Goal: Task Accomplishment & Management: Use online tool/utility

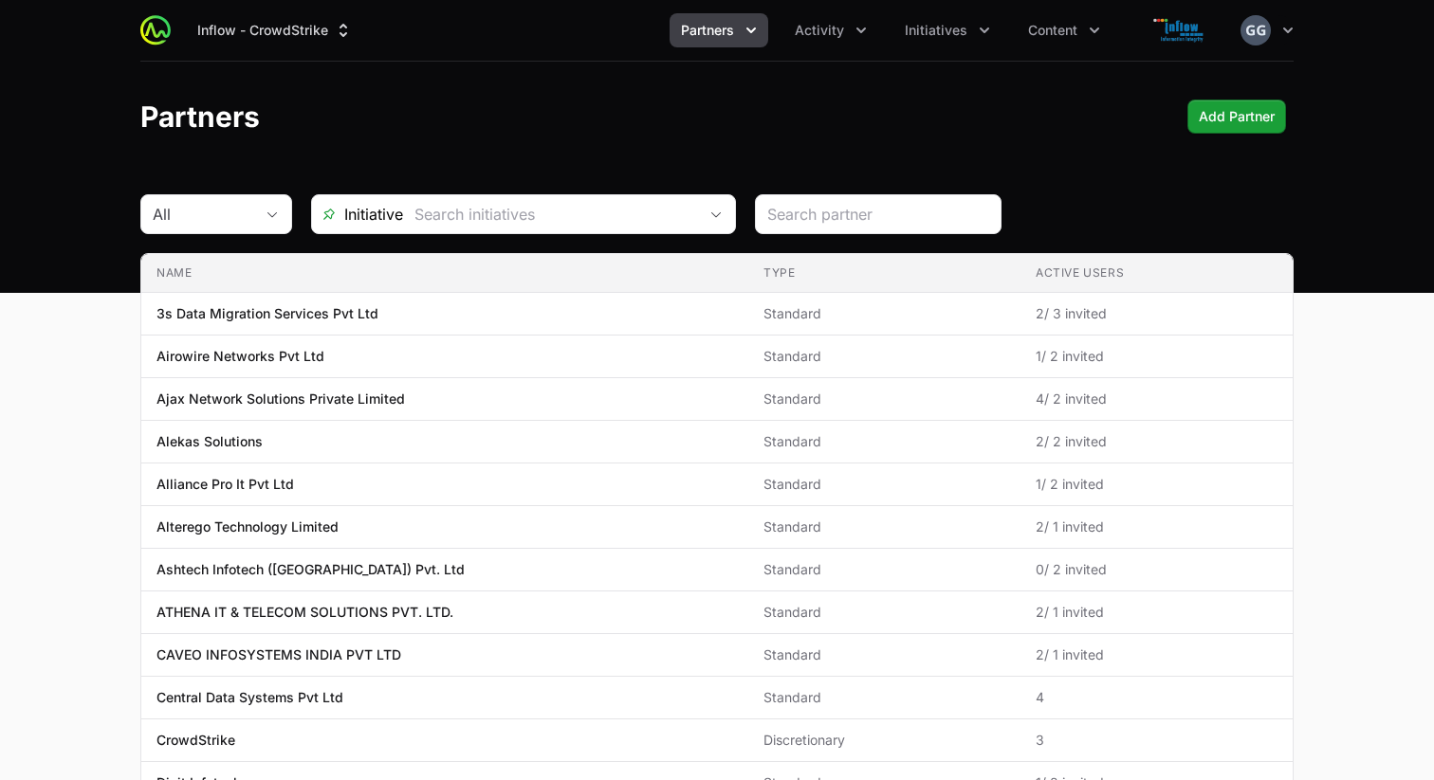
click at [725, 36] on span "Partners" at bounding box center [707, 30] width 53 height 19
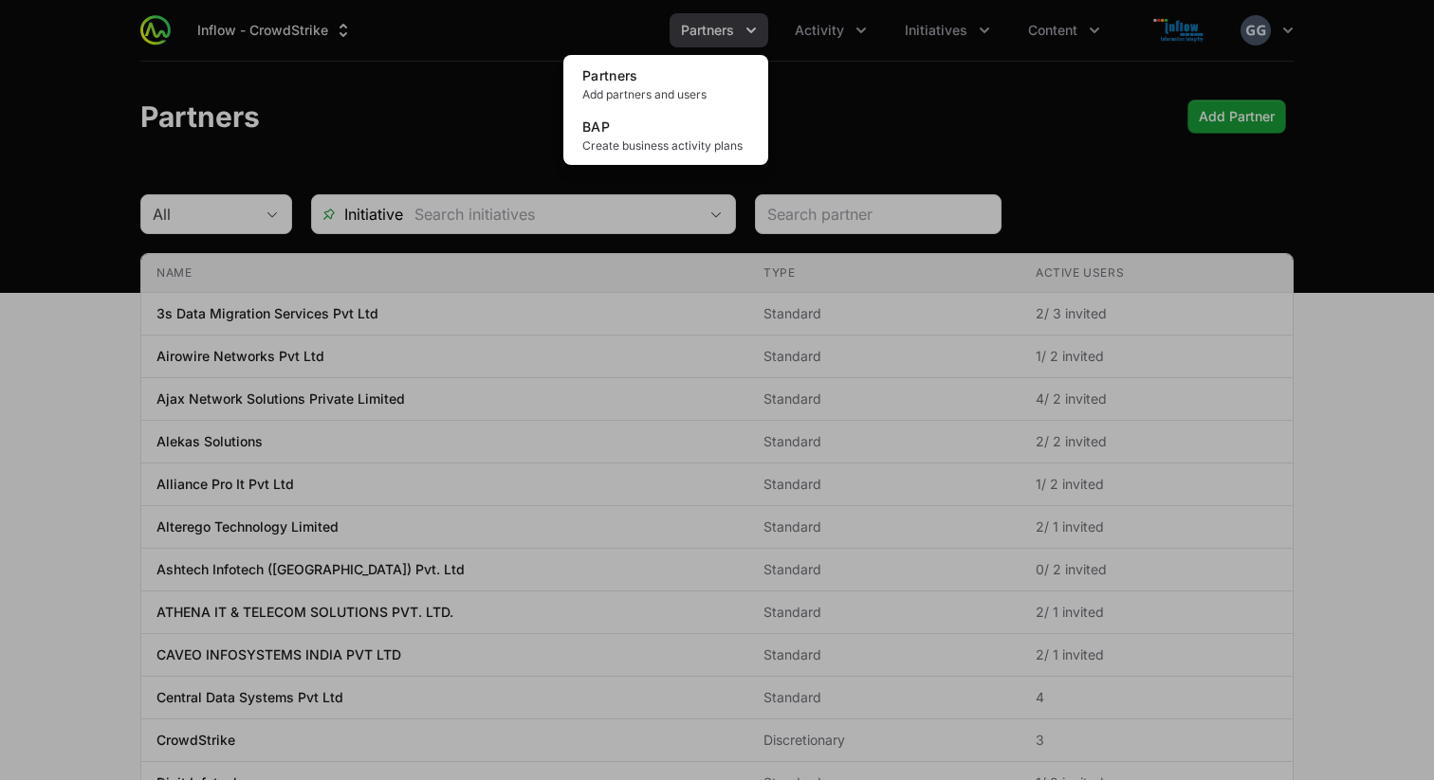
click at [815, 27] on div "Partners menu" at bounding box center [717, 390] width 1434 height 780
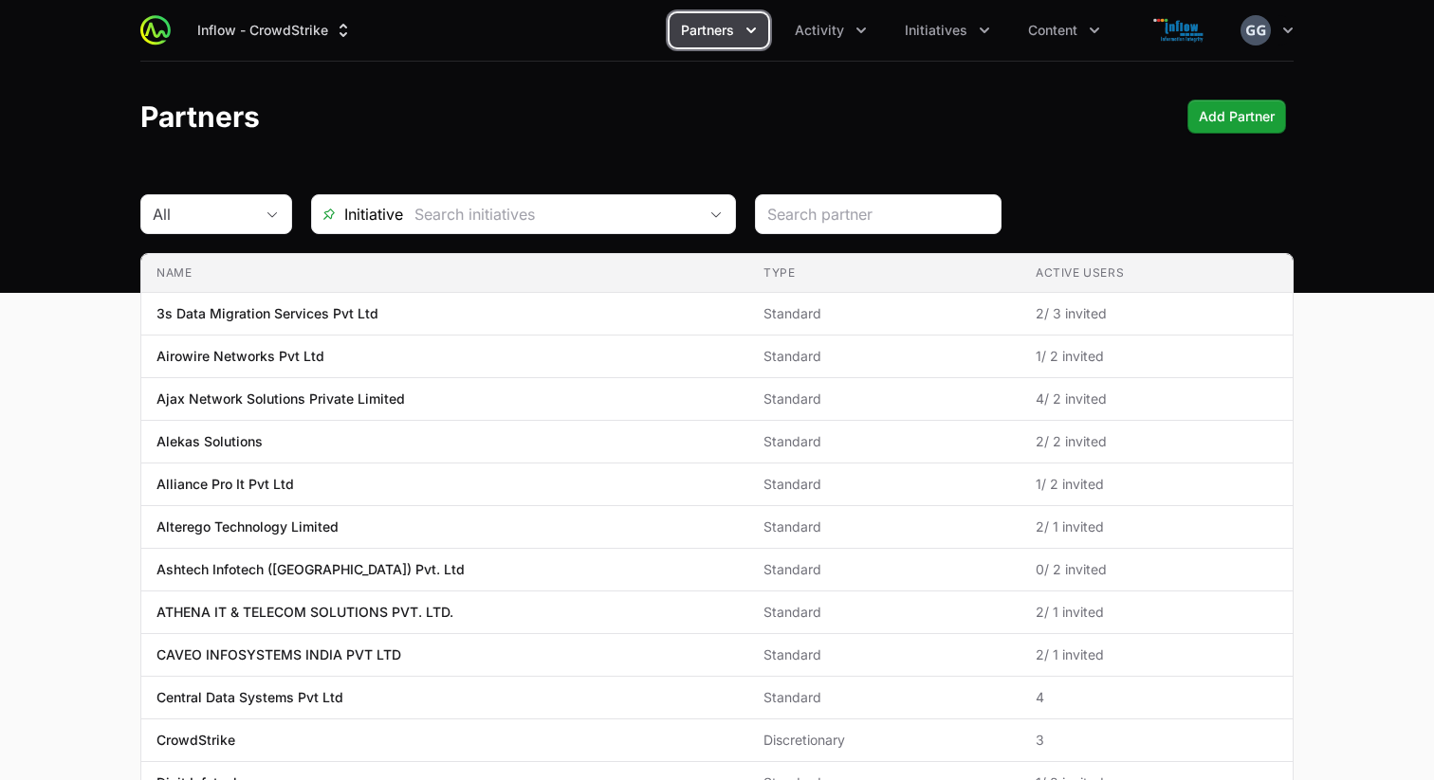
click at [815, 27] on span "Activity" at bounding box center [819, 30] width 49 height 19
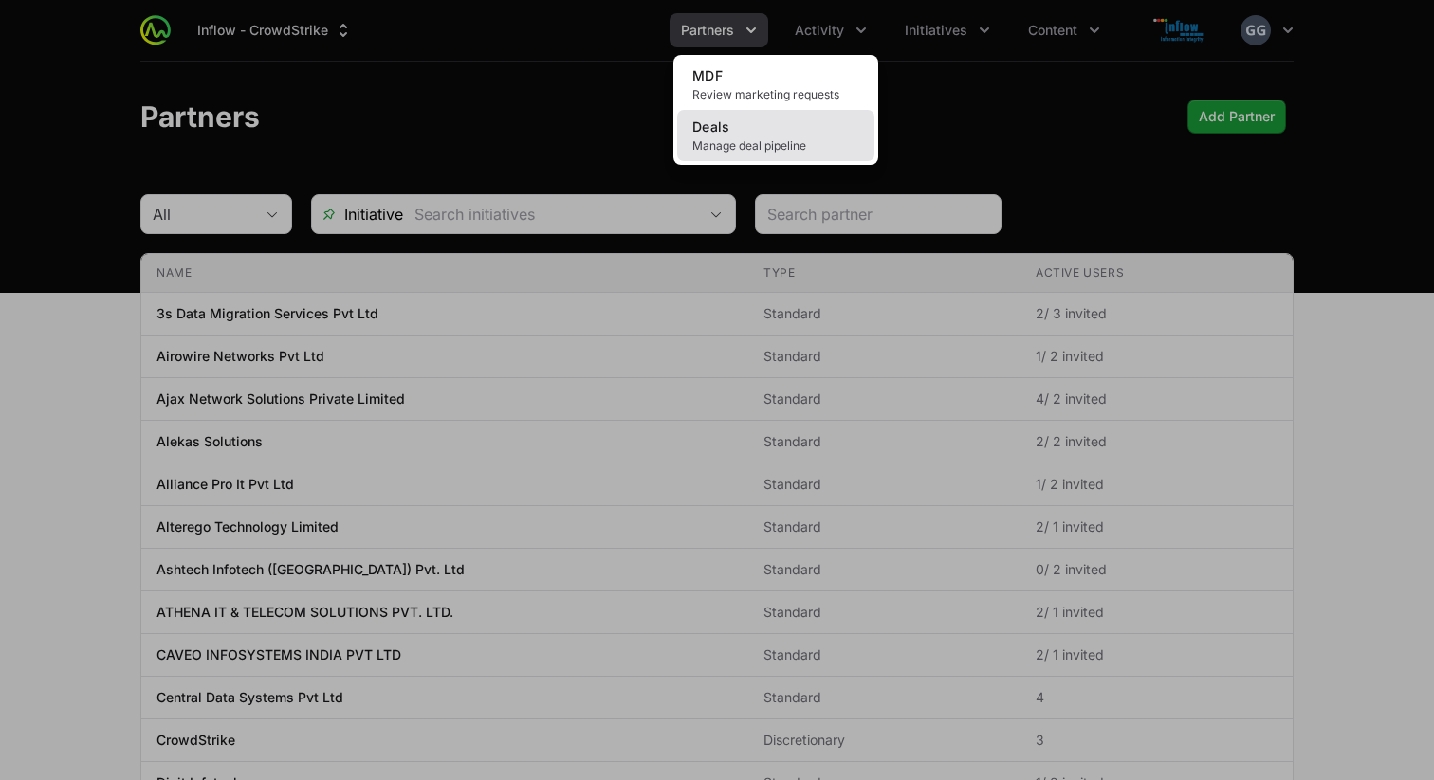
click at [772, 133] on link "Deals Manage deal pipeline" at bounding box center [775, 135] width 197 height 51
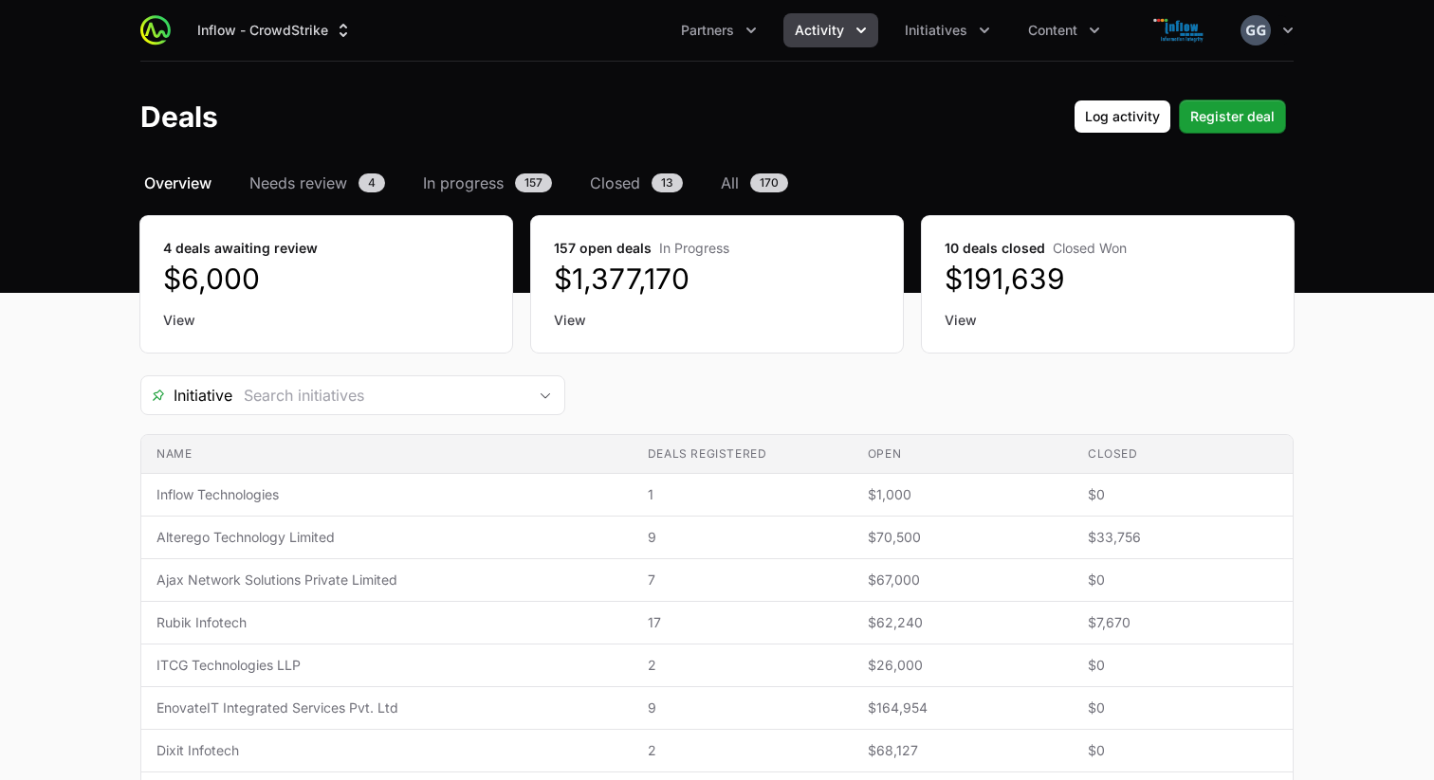
drag, startPoint x: 127, startPoint y: 196, endPoint x: 1200, endPoint y: 354, distance: 1084.9
drag, startPoint x: 1202, startPoint y: 275, endPoint x: 1299, endPoint y: 276, distance: 96.7
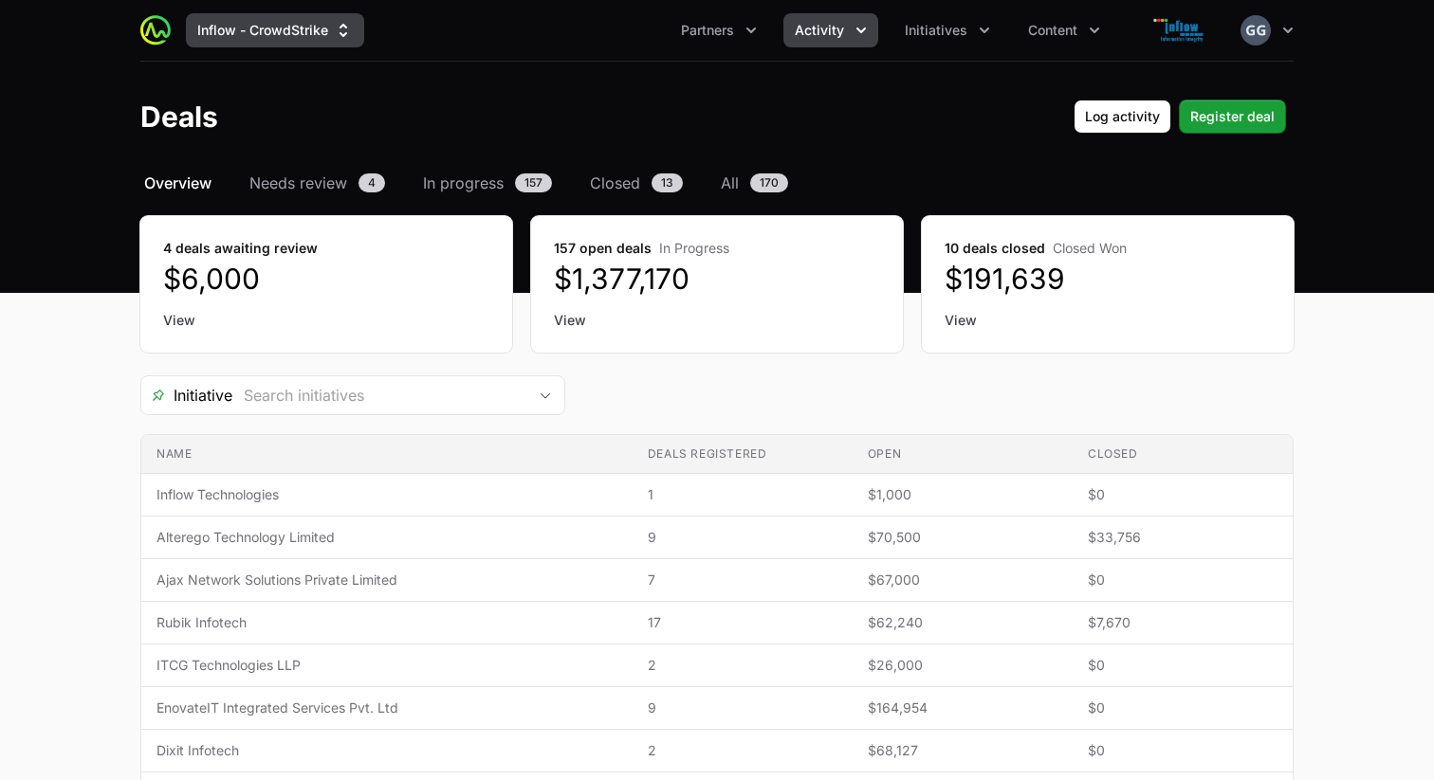
click at [344, 29] on icon "Supplier switch menu" at bounding box center [343, 30] width 19 height 19
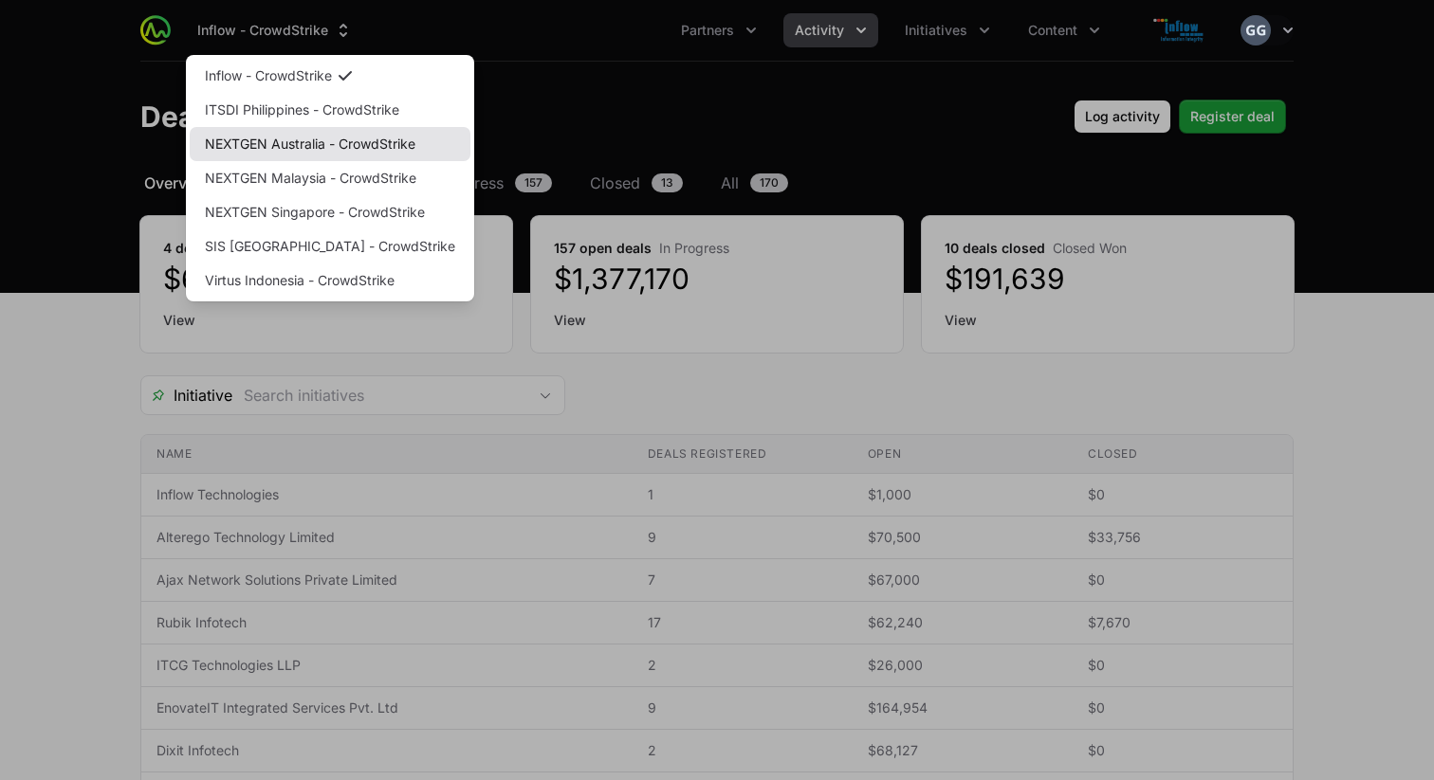
click at [324, 148] on link "NEXTGEN Australia - CrowdStrike" at bounding box center [330, 144] width 281 height 34
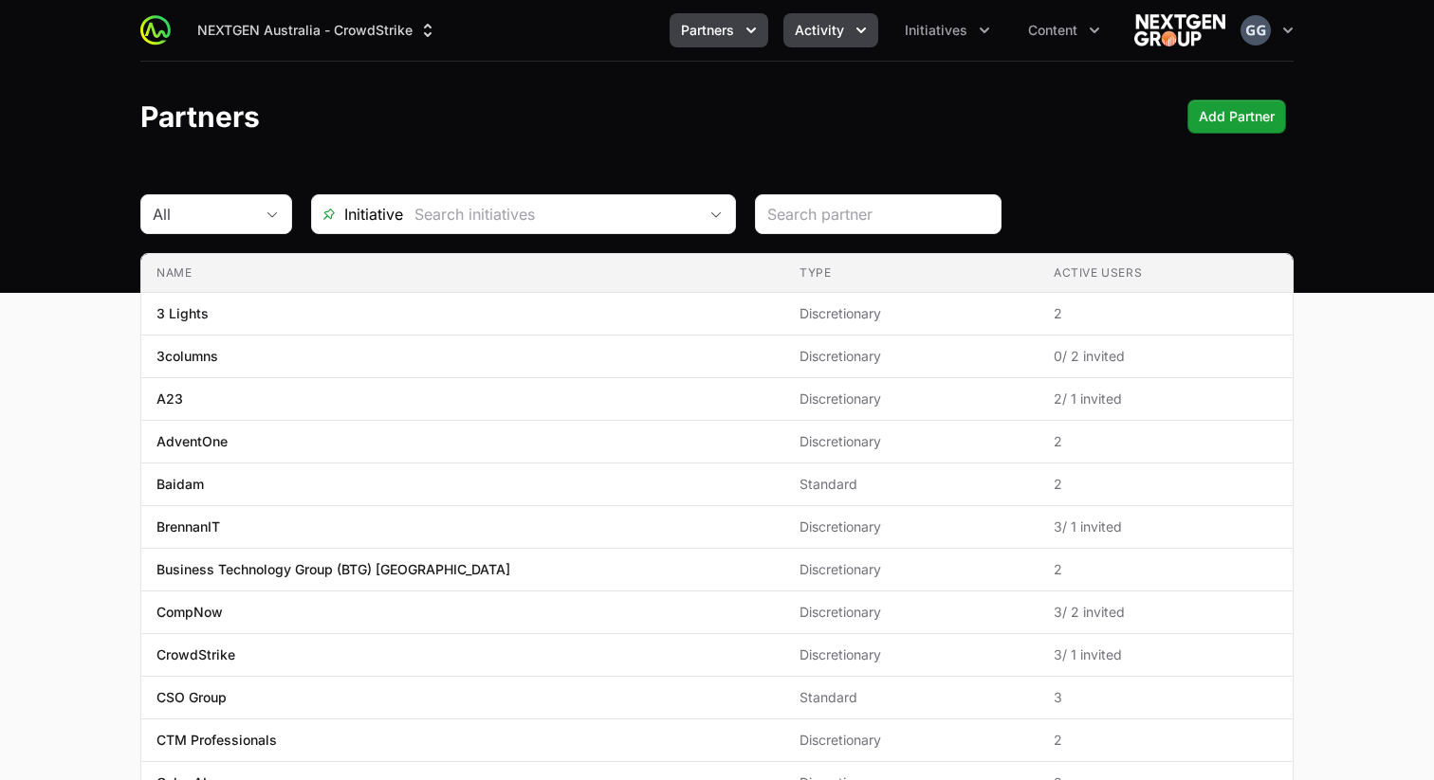
click at [853, 27] on icon "Activity menu" at bounding box center [861, 30] width 19 height 19
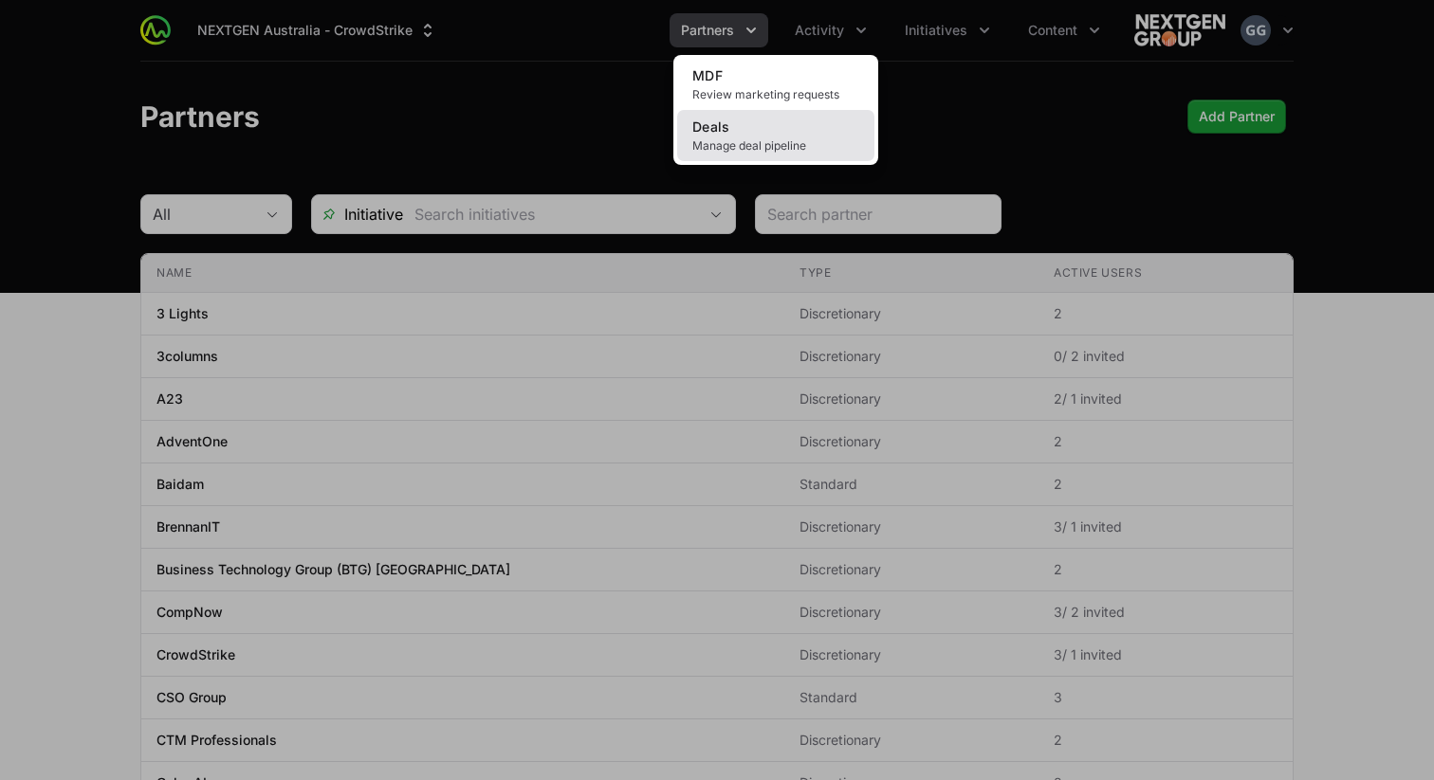
click at [792, 142] on span "Manage deal pipeline" at bounding box center [775, 145] width 167 height 15
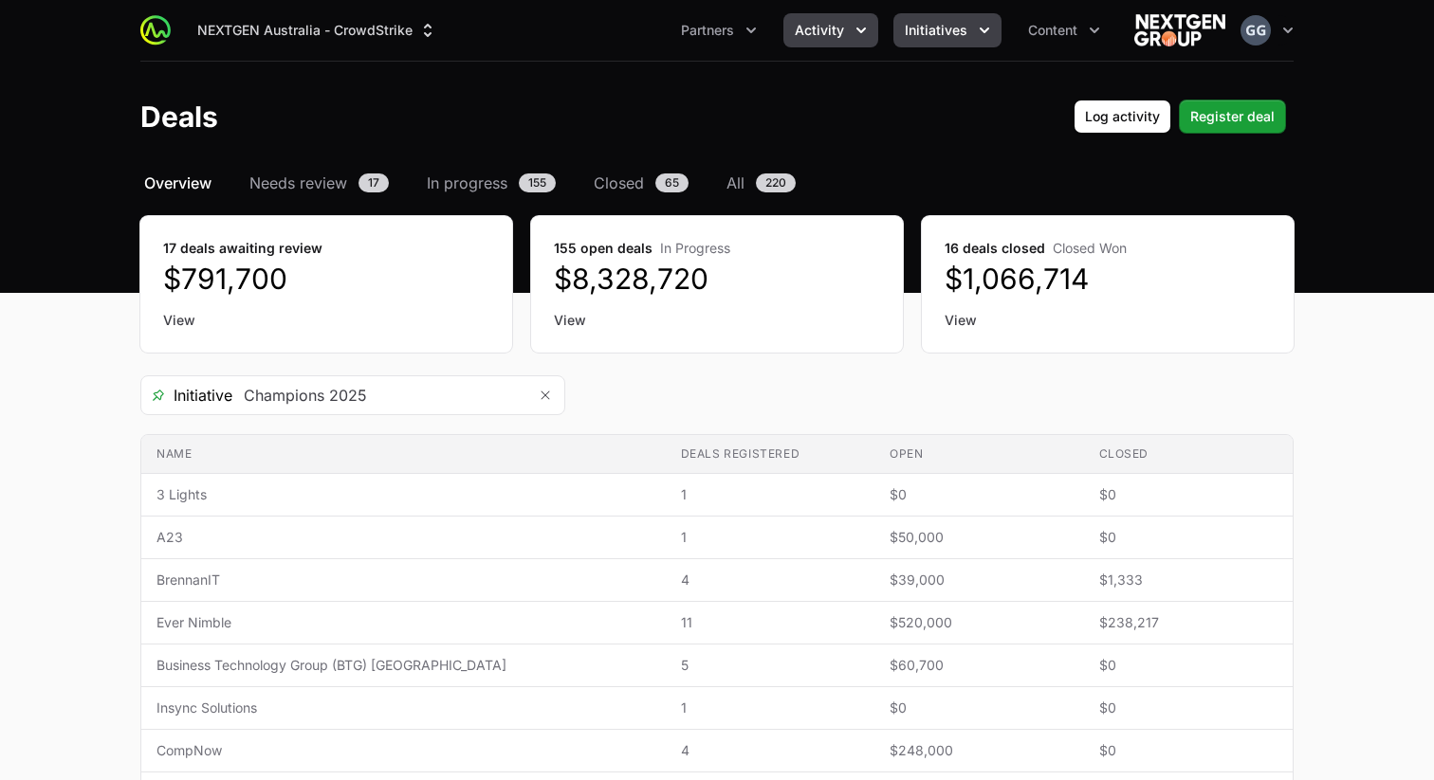
click at [952, 38] on span "Initiatives" at bounding box center [936, 30] width 63 height 19
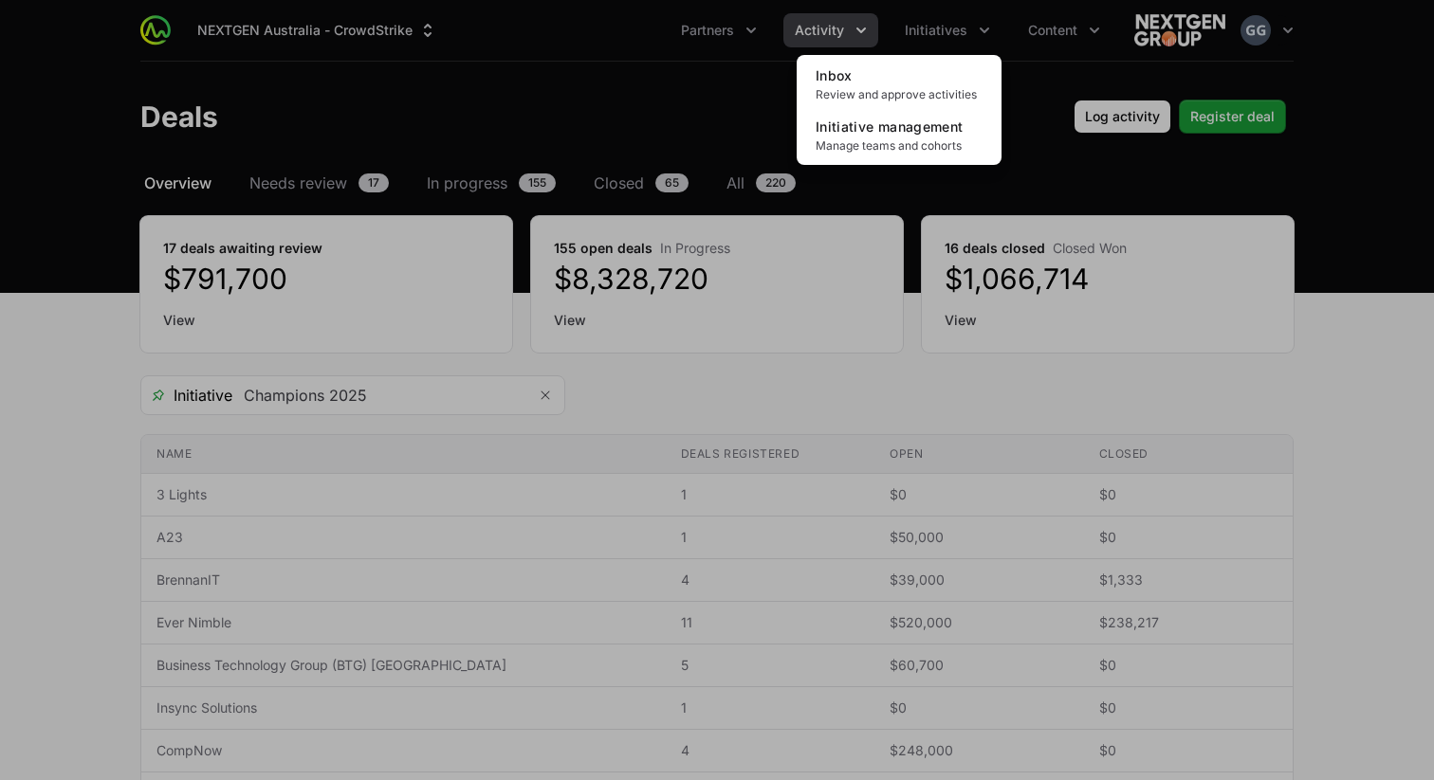
click at [1011, 82] on div "Initiatives menu" at bounding box center [717, 390] width 1434 height 780
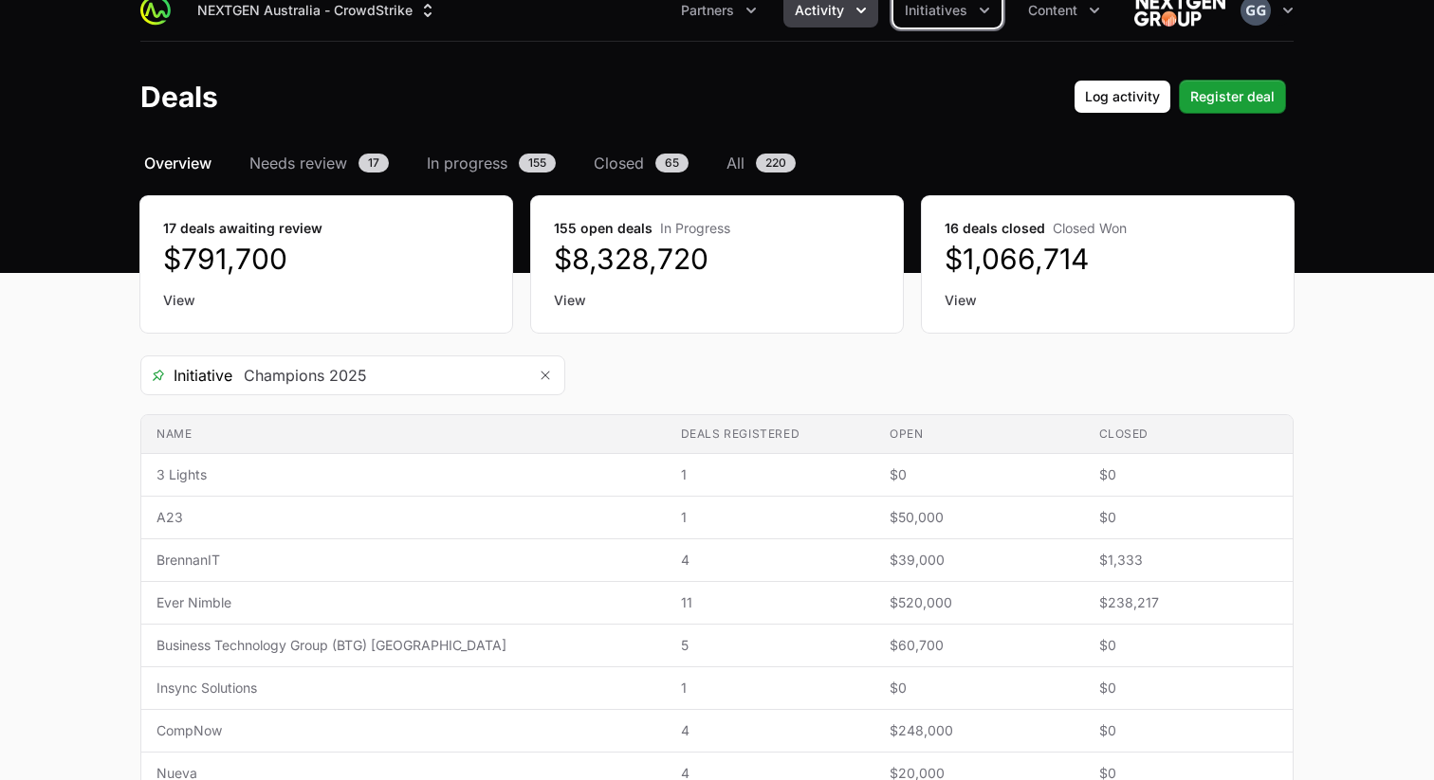
scroll to position [23, 0]
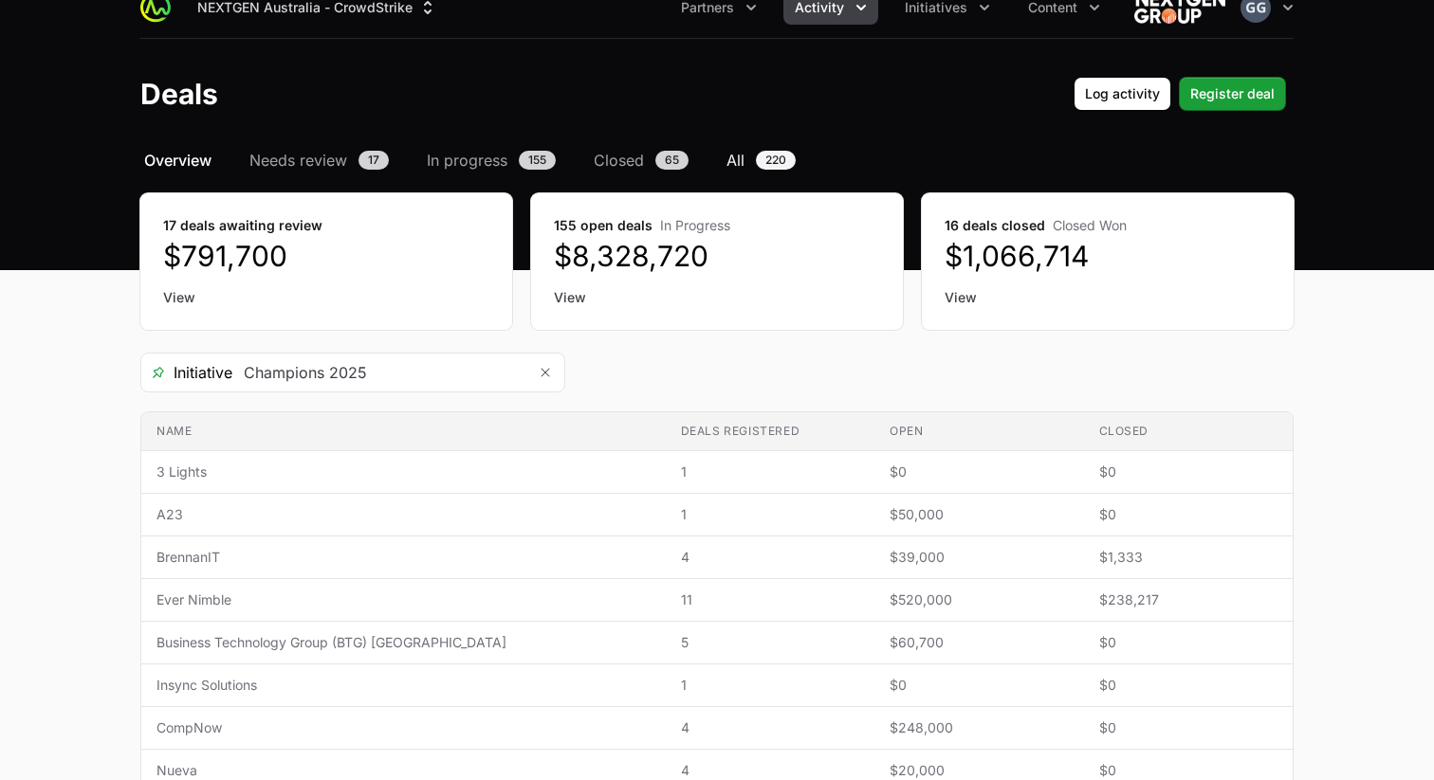
click at [737, 160] on span "All" at bounding box center [735, 160] width 18 height 23
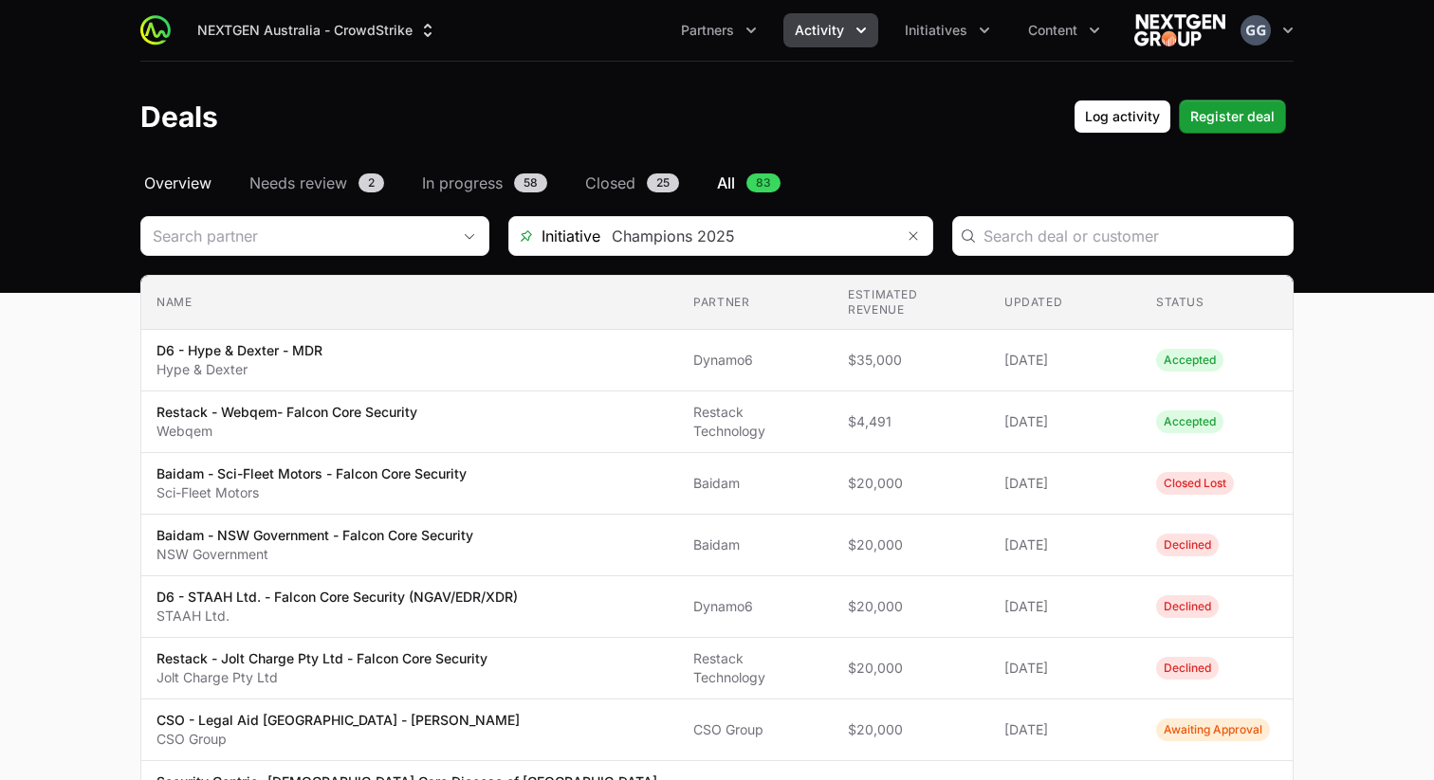
click at [173, 180] on span "Overview" at bounding box center [177, 183] width 67 height 23
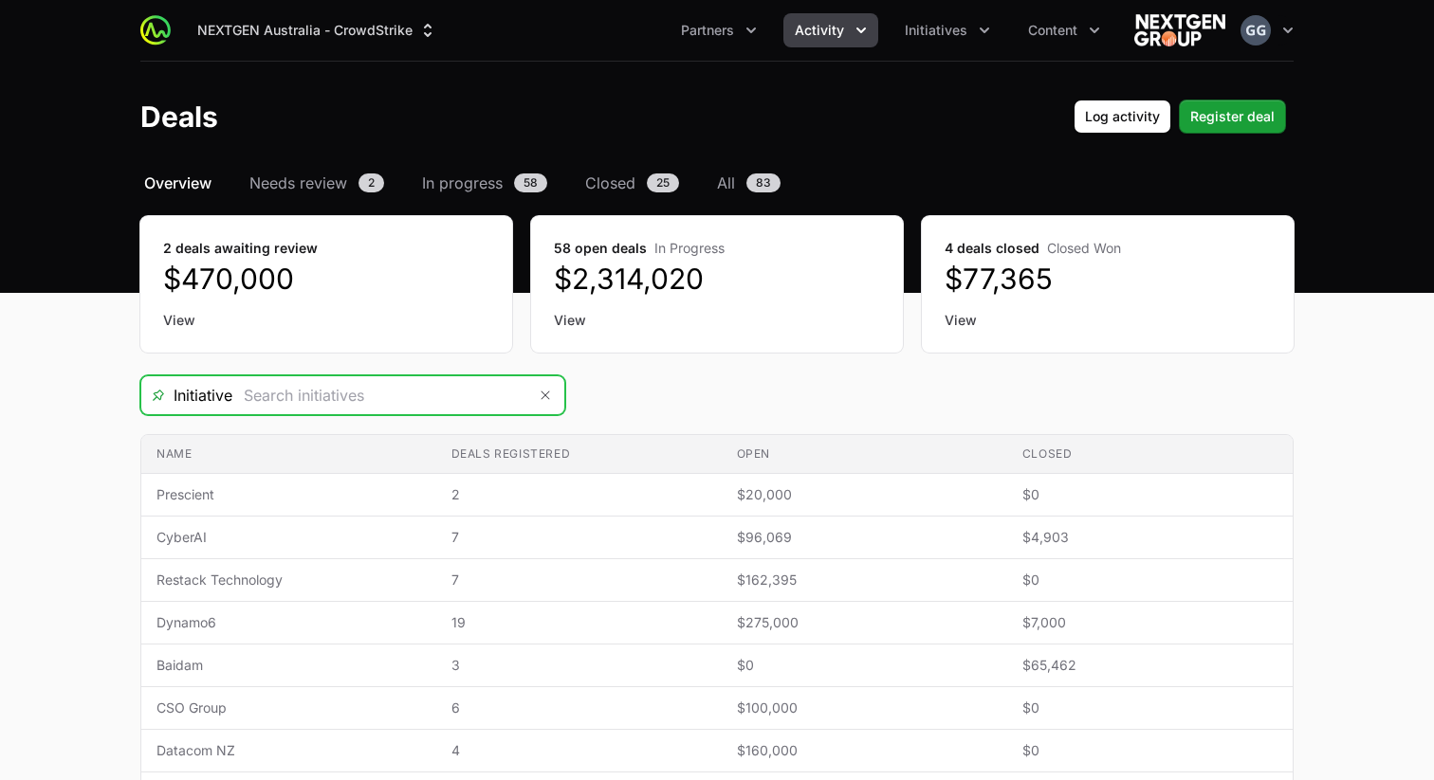
click at [288, 404] on input "Deals Filters" at bounding box center [379, 395] width 294 height 38
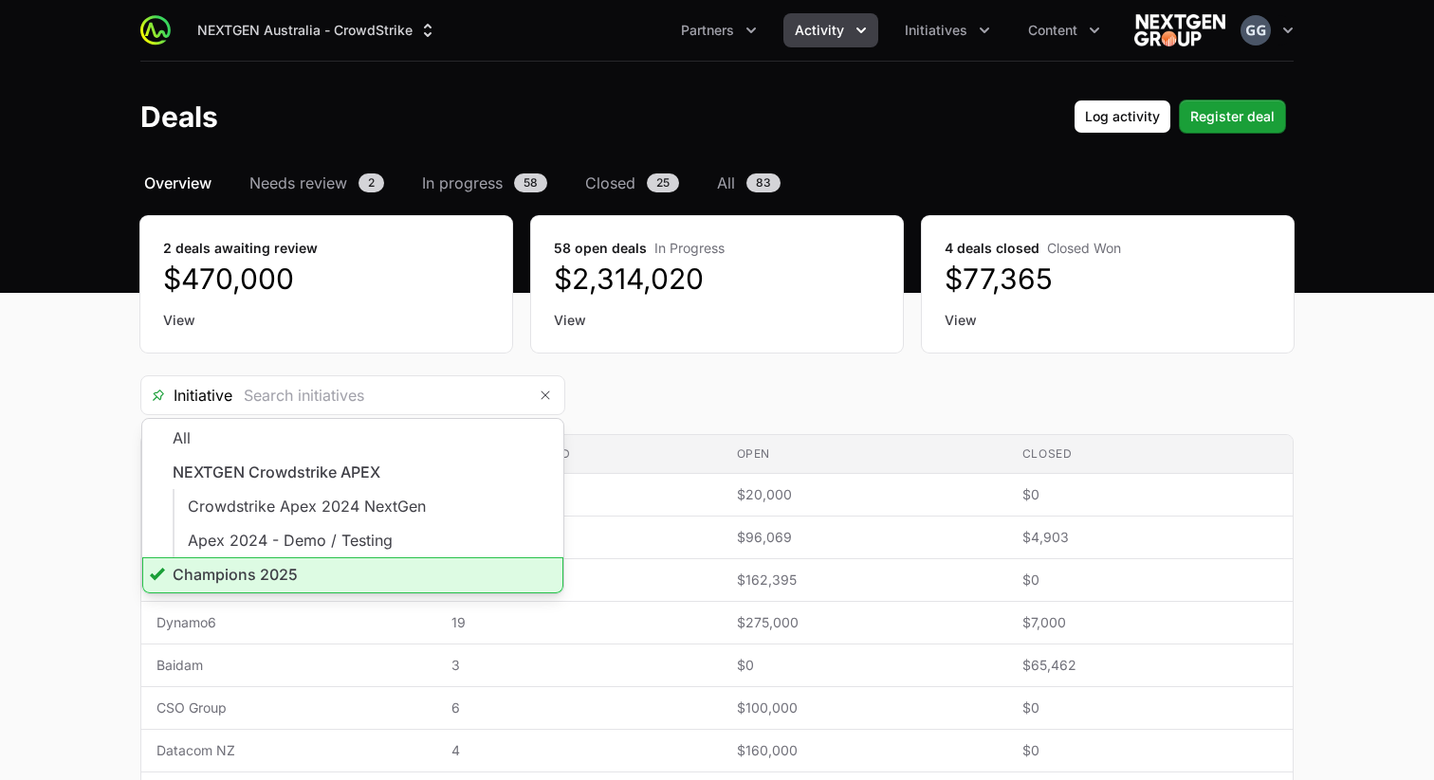
type input "Champions 2025"
click at [59, 294] on main "Select a tab Overview Needs review In progress Closed All Overview Needs review…" at bounding box center [717, 632] width 1434 height 920
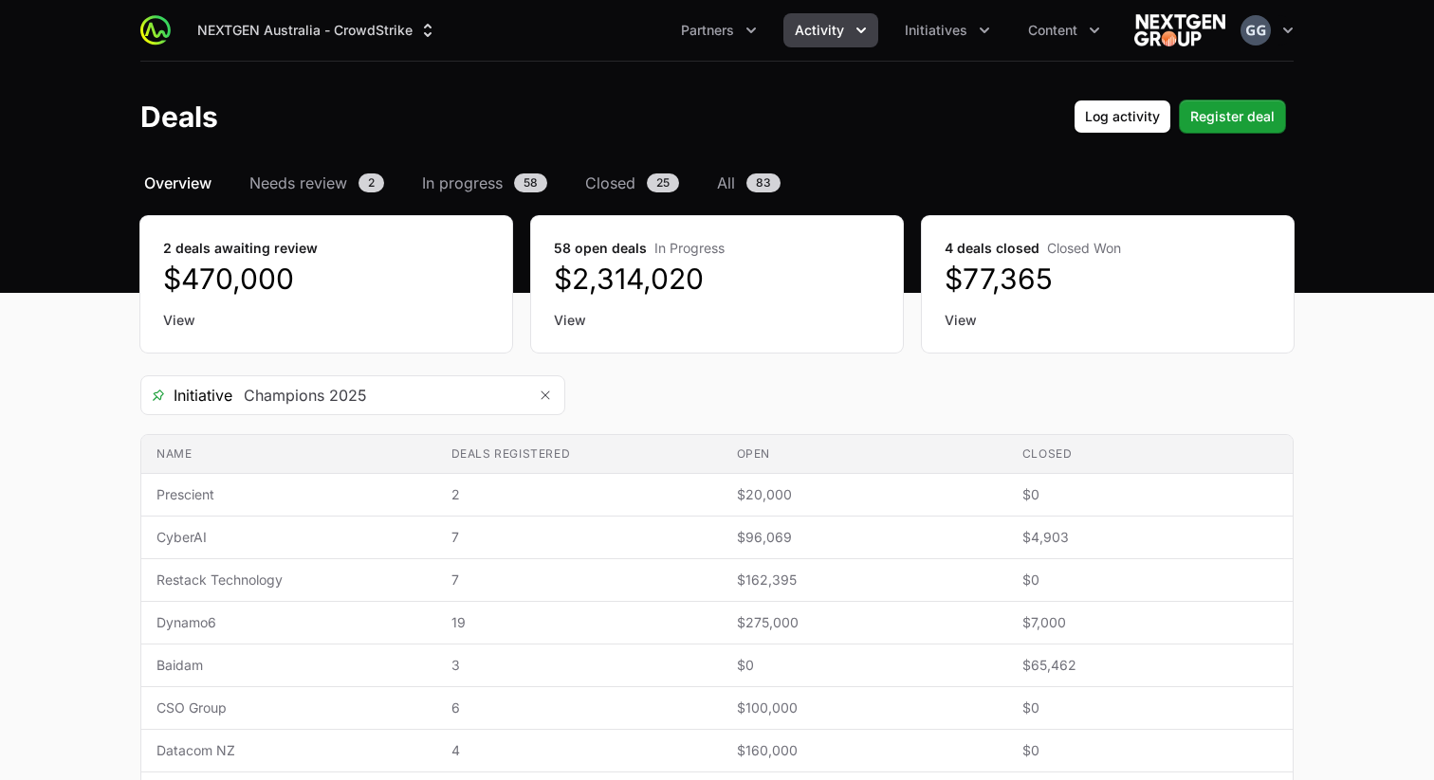
drag, startPoint x: 118, startPoint y: 208, endPoint x: 1090, endPoint y: 336, distance: 980.3
drag, startPoint x: 1092, startPoint y: 294, endPoint x: 1303, endPoint y: 274, distance: 211.5
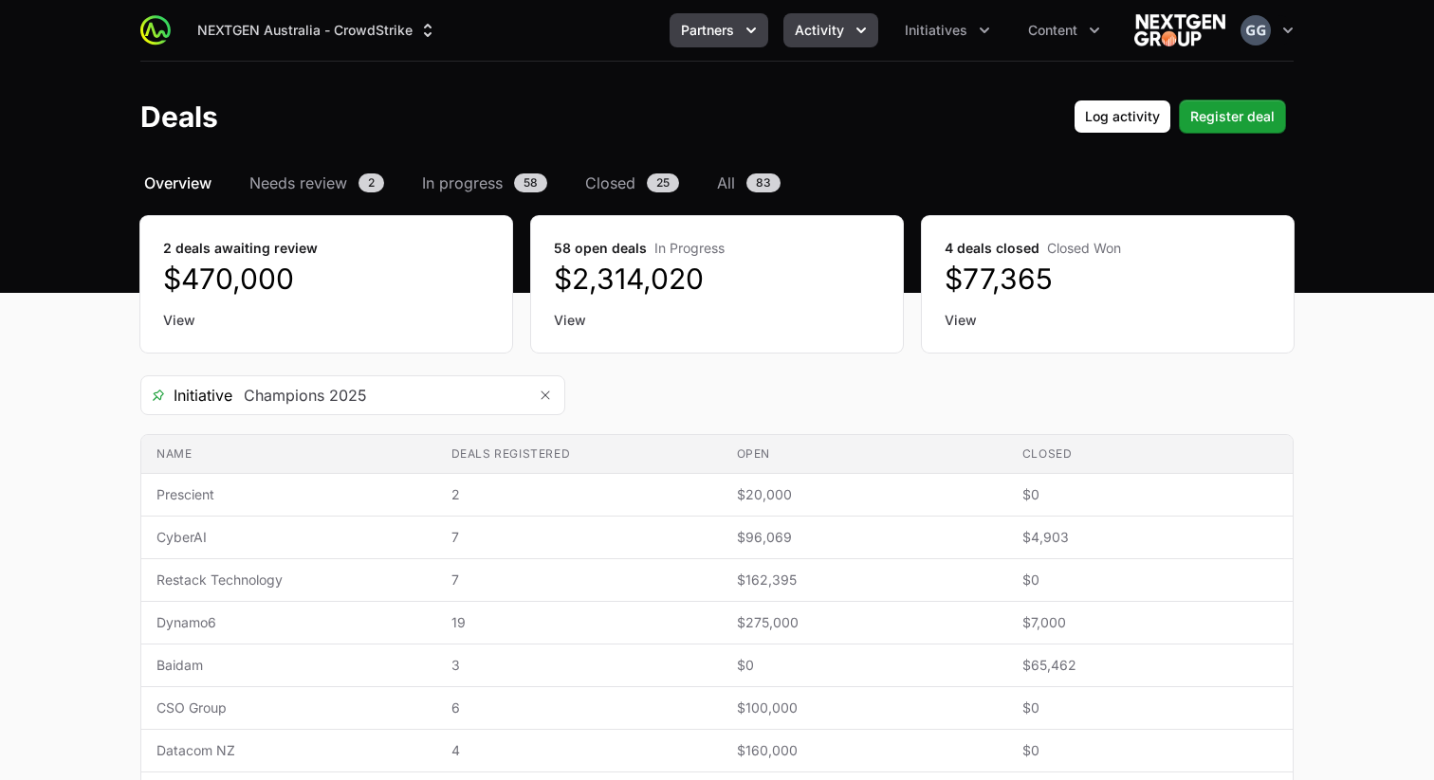
click at [736, 28] on button "Partners" at bounding box center [718, 30] width 99 height 34
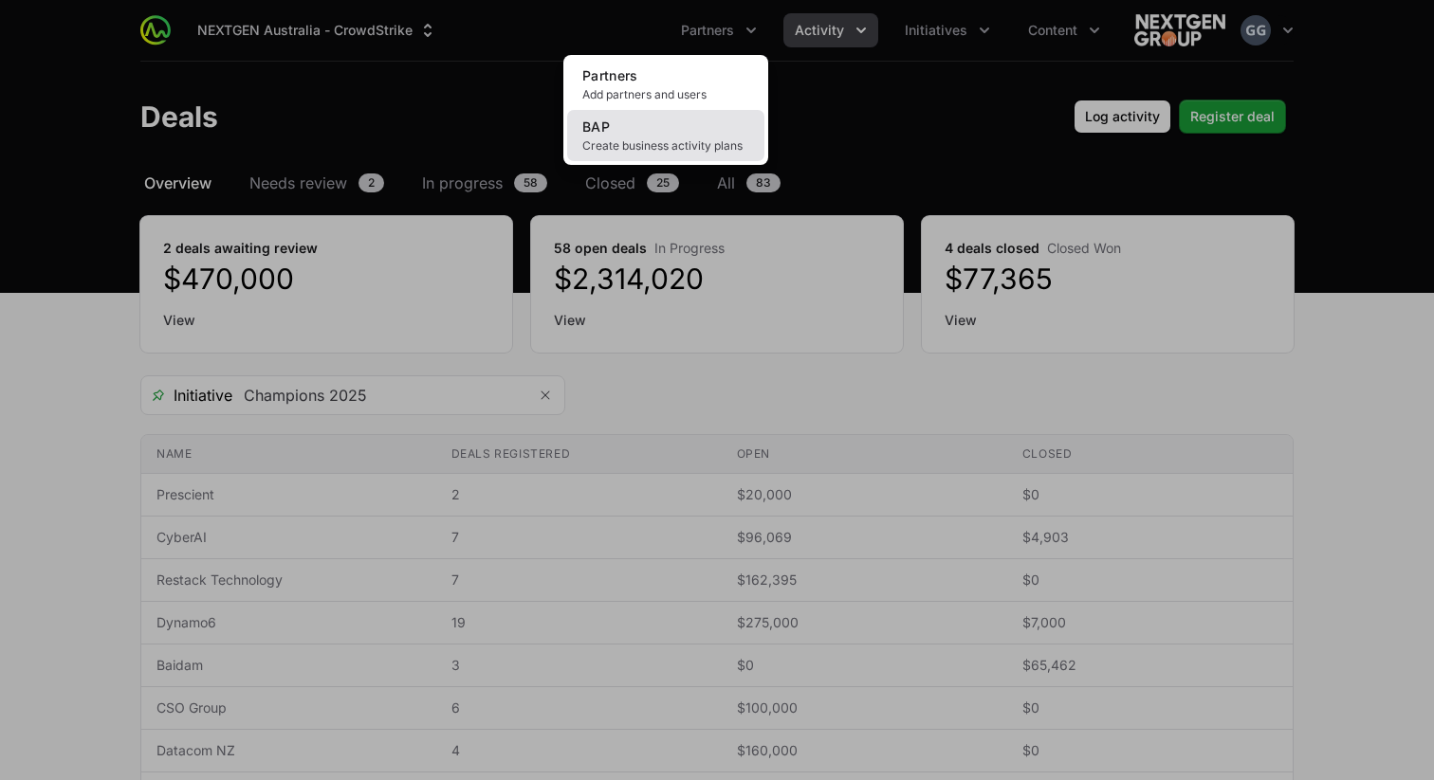
click at [679, 143] on span "Create business activity plans" at bounding box center [665, 145] width 167 height 15
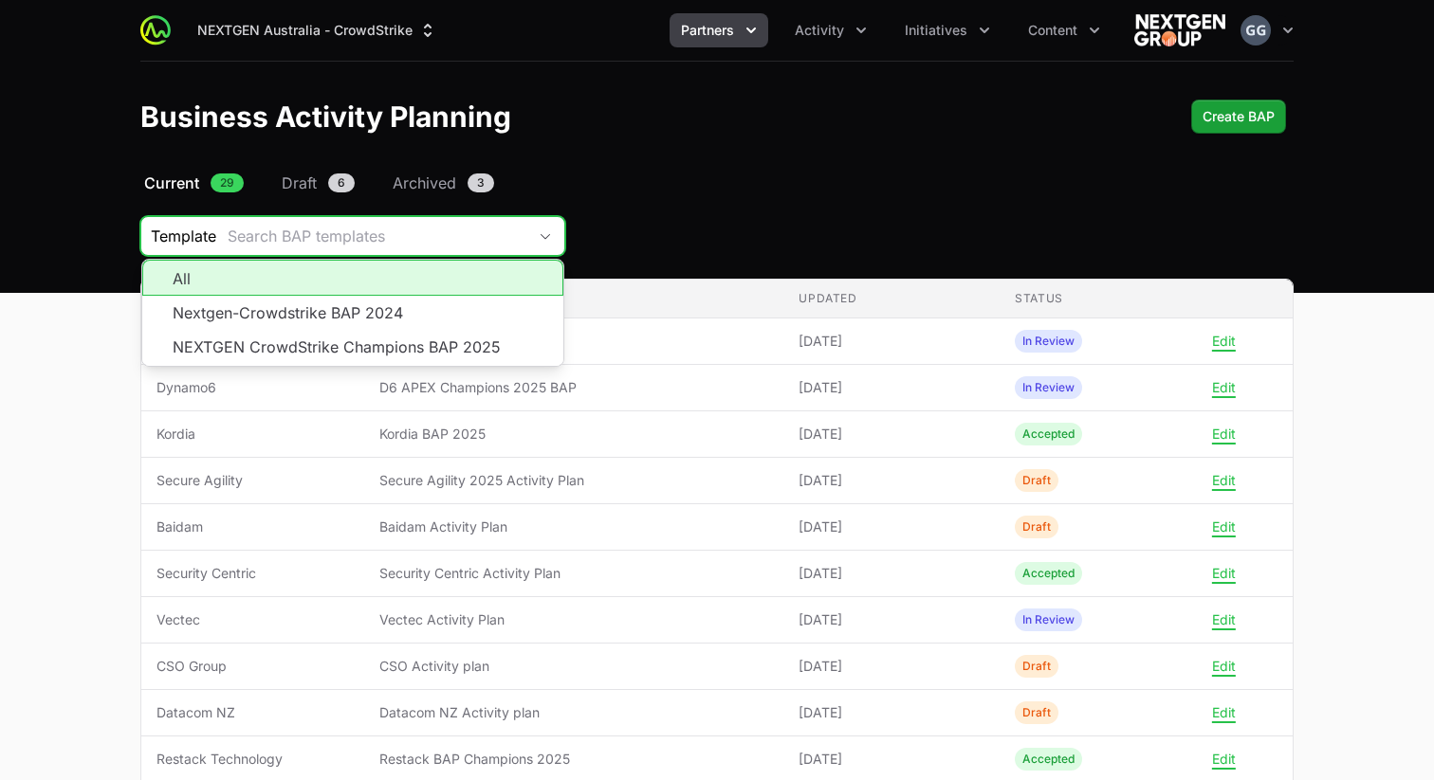
click at [516, 231] on div "Search BAP templates" at bounding box center [377, 236] width 299 height 23
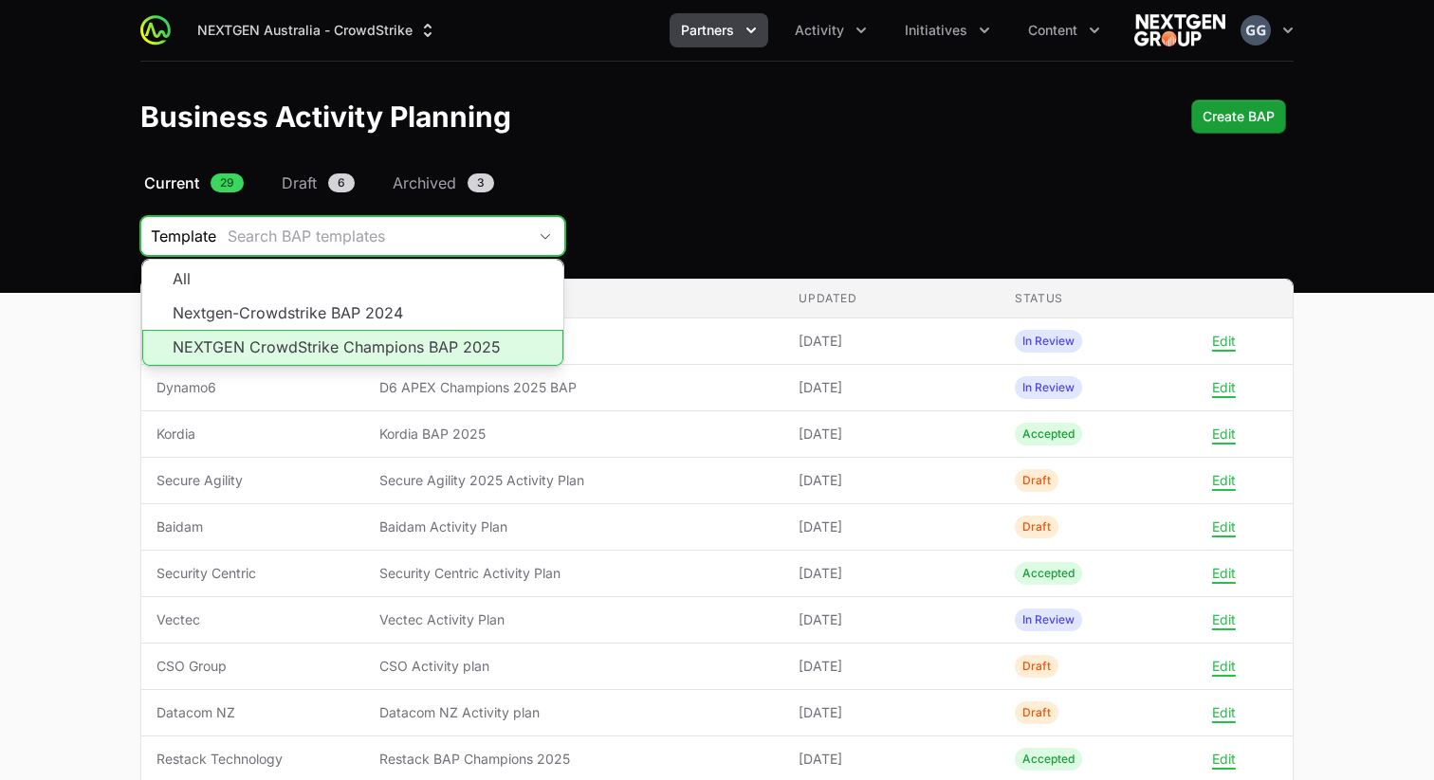
click at [487, 342] on li "NEXTGEN CrowdStrike Champions BAP 2025" at bounding box center [352, 348] width 421 height 36
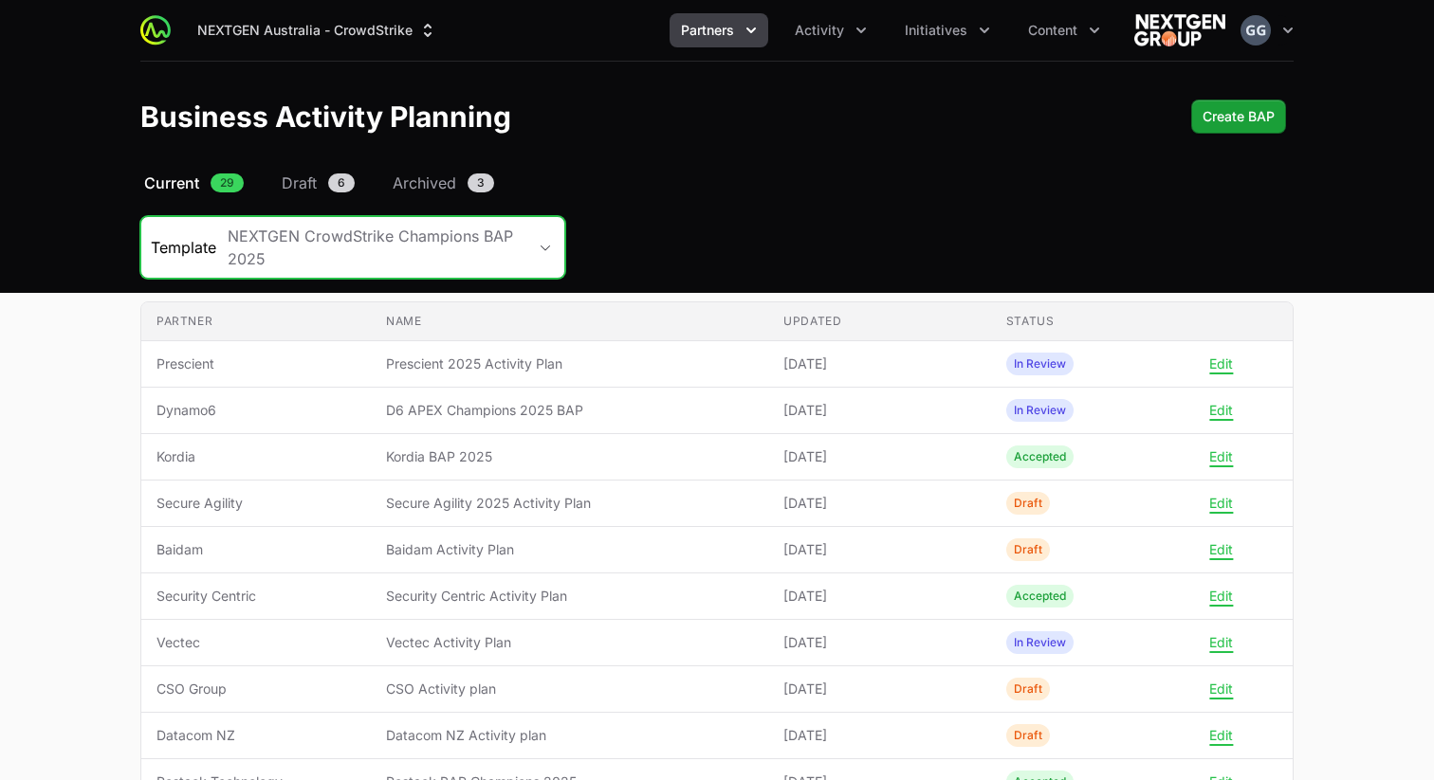
click at [746, 36] on icon "Partners menu" at bounding box center [751, 30] width 19 height 19
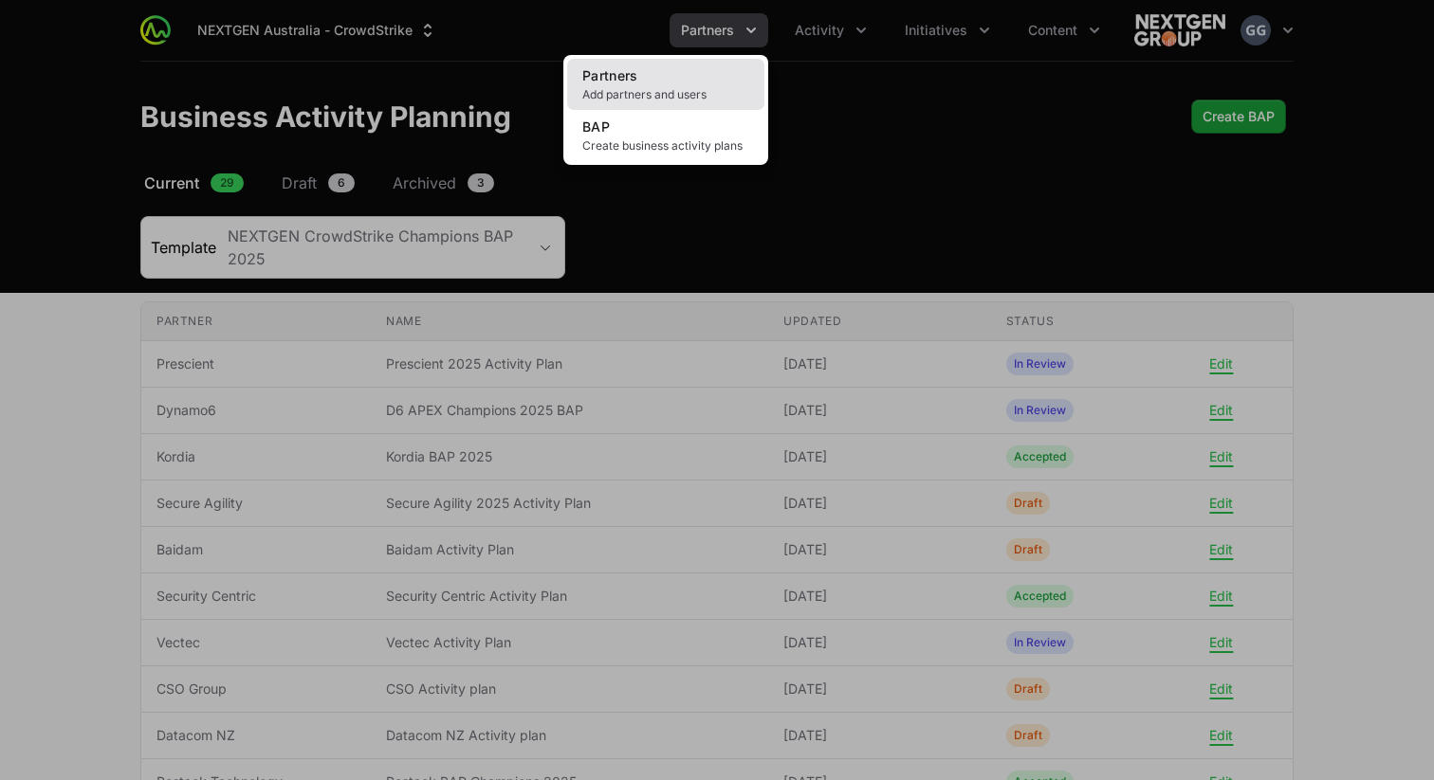
click at [704, 72] on link "Partners Add partners and users" at bounding box center [665, 84] width 197 height 51
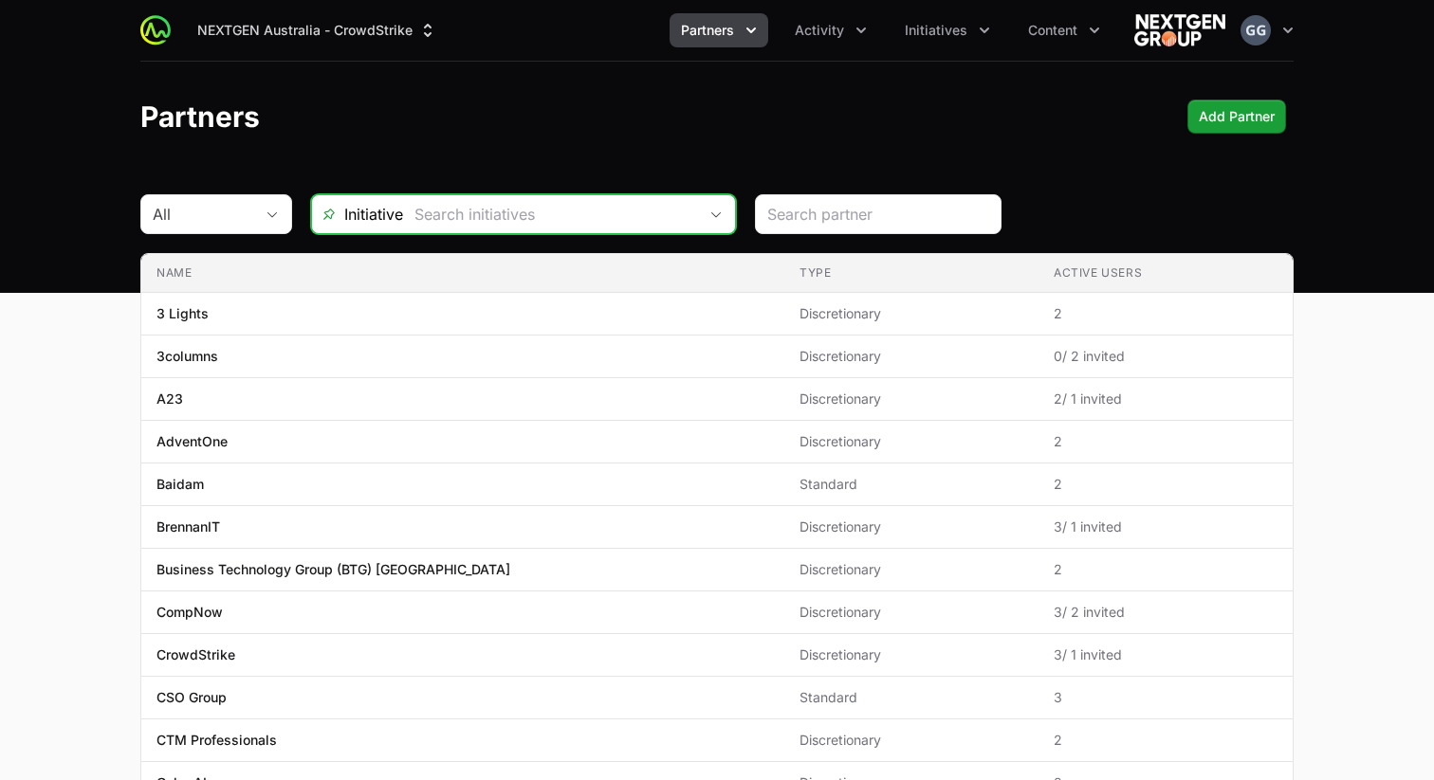
click at [710, 216] on icon "Open" at bounding box center [715, 214] width 15 height 7
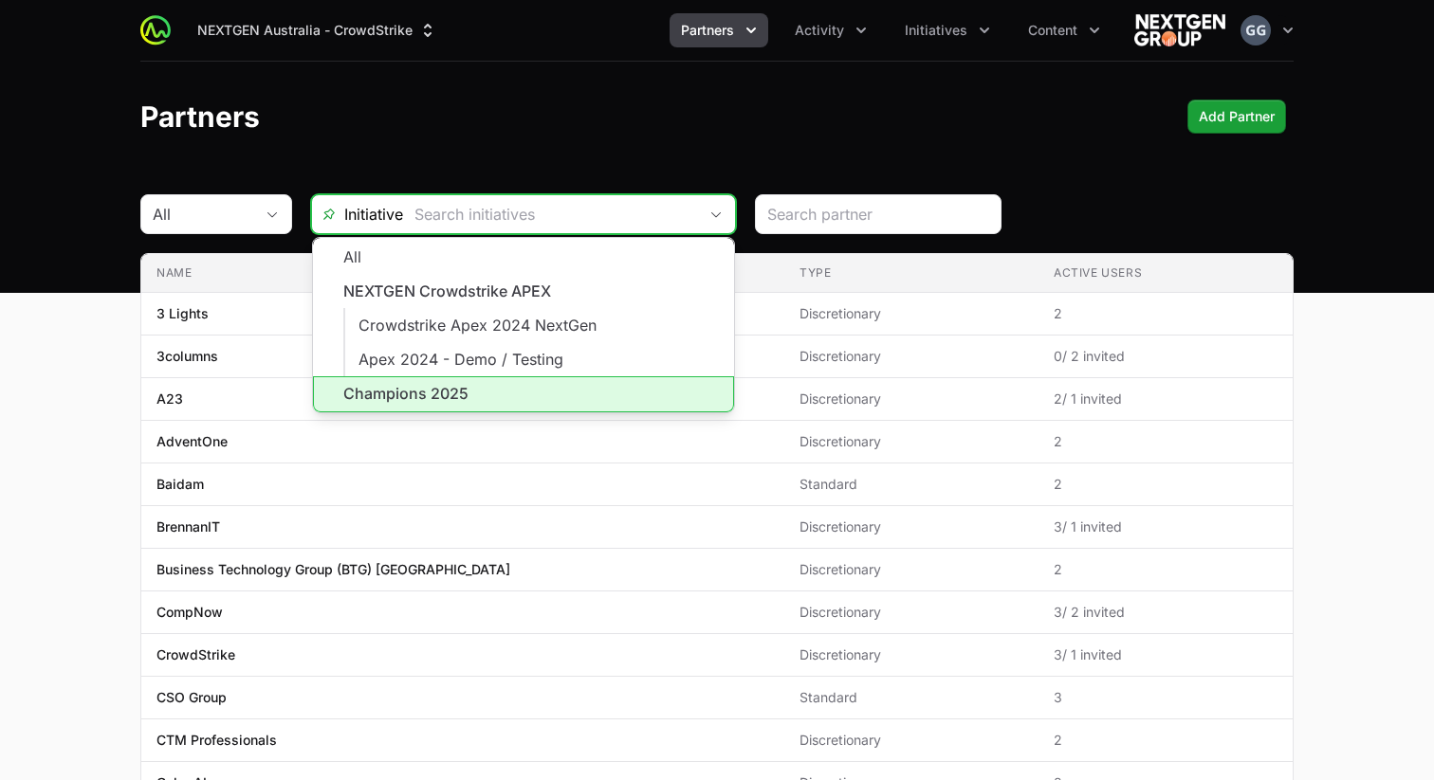
click at [529, 383] on li "Champions 2025" at bounding box center [523, 394] width 421 height 36
type input "Champions 2025"
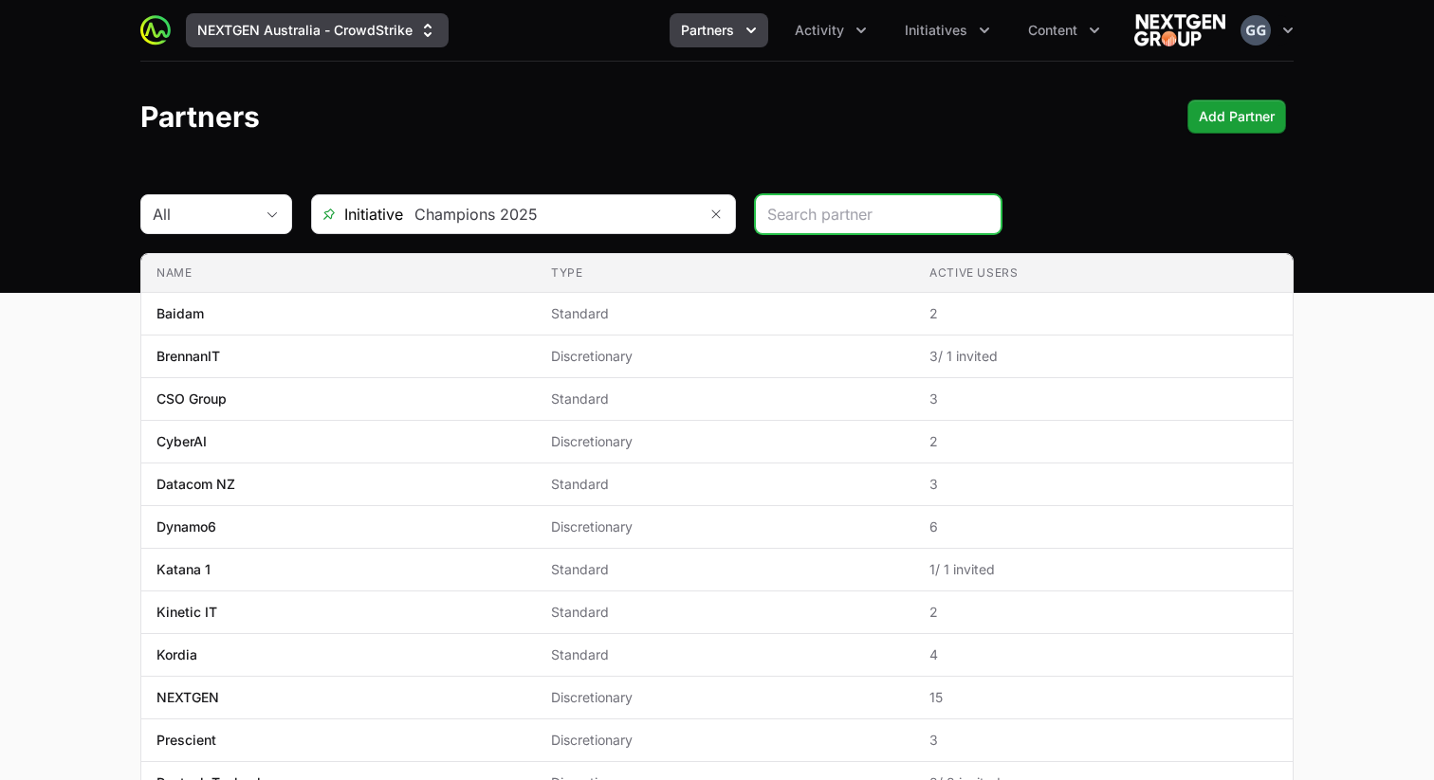
click at [420, 36] on icon "Supplier switch menu" at bounding box center [427, 30] width 19 height 19
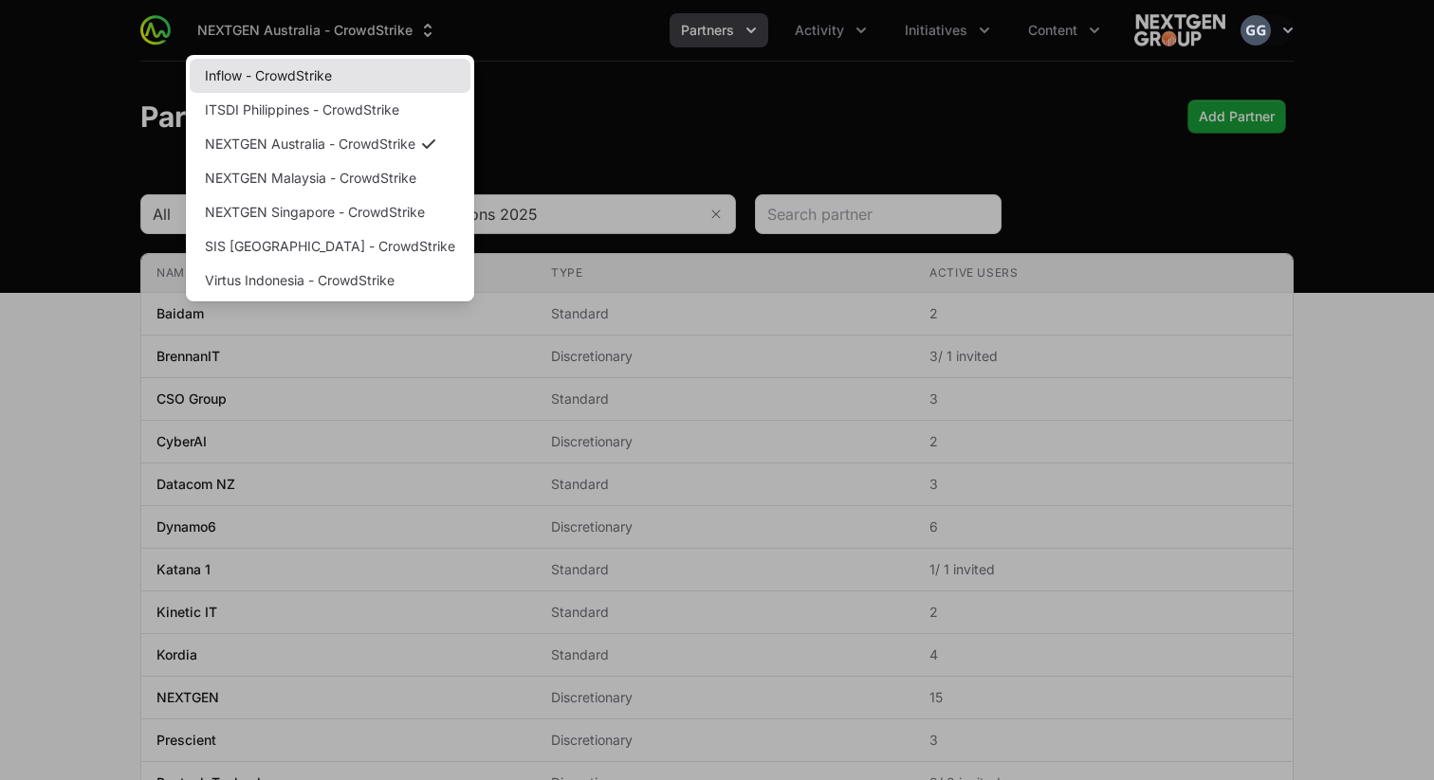
click at [335, 78] on link "Inflow - CrowdStrike" at bounding box center [330, 76] width 281 height 34
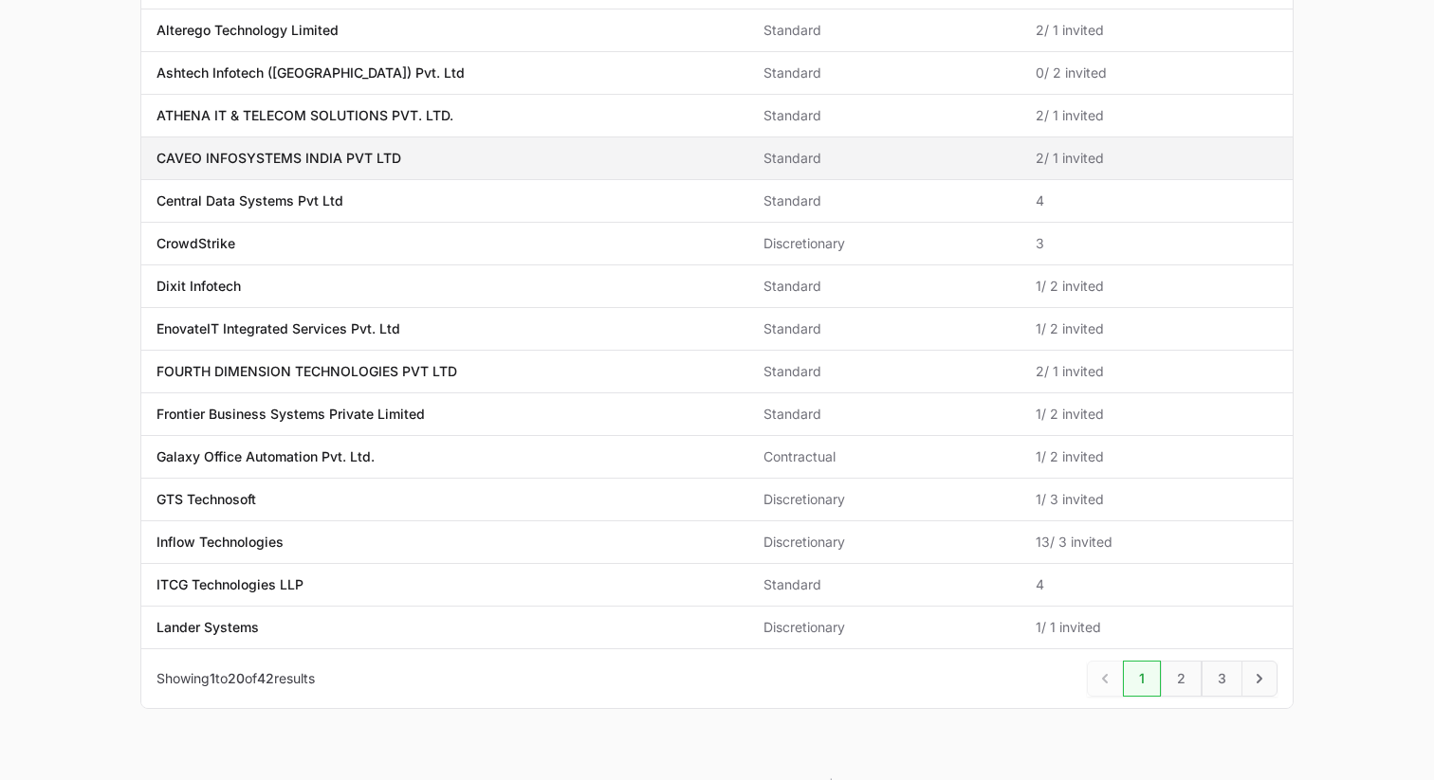
scroll to position [500, 0]
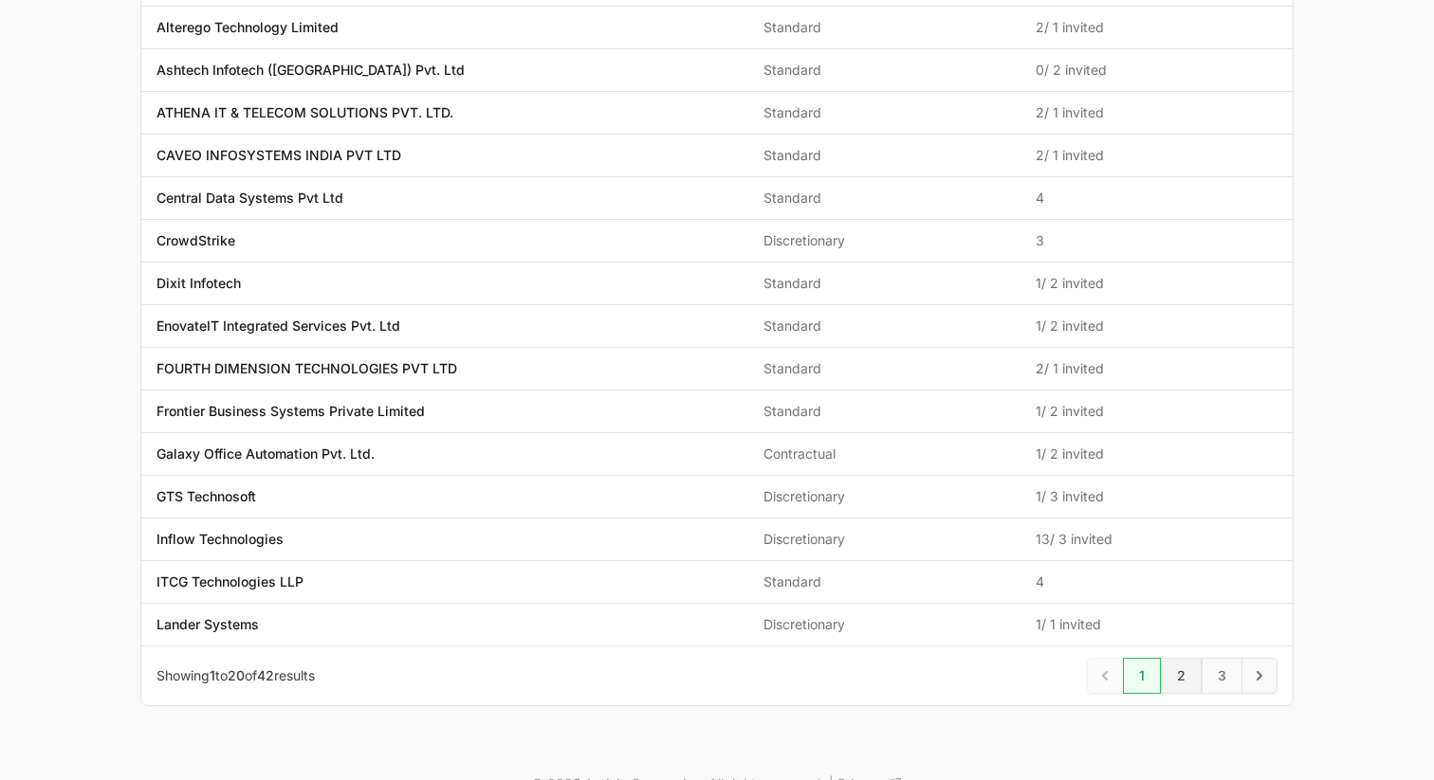
click at [1184, 682] on link "2" at bounding box center [1181, 676] width 41 height 36
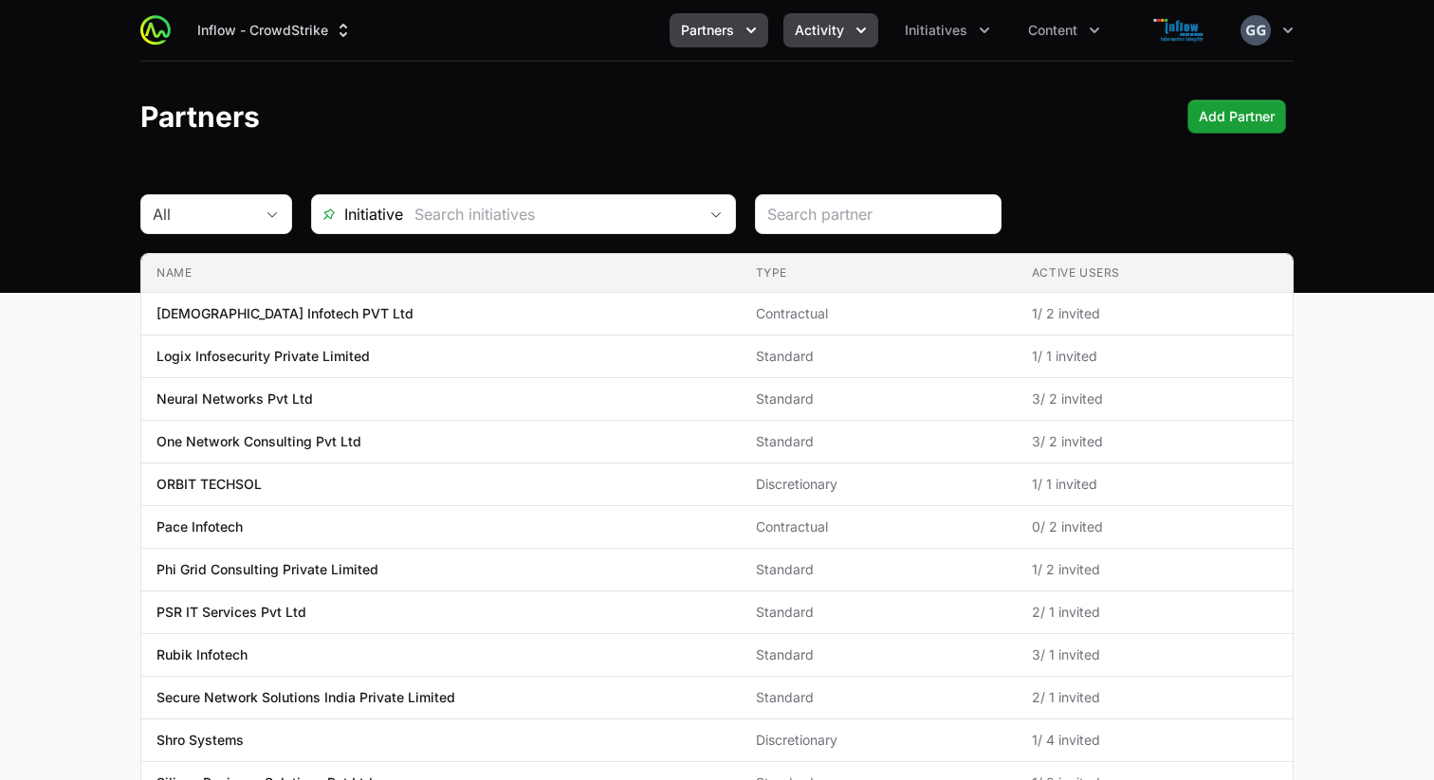
click at [846, 34] on button "Activity" at bounding box center [830, 30] width 95 height 34
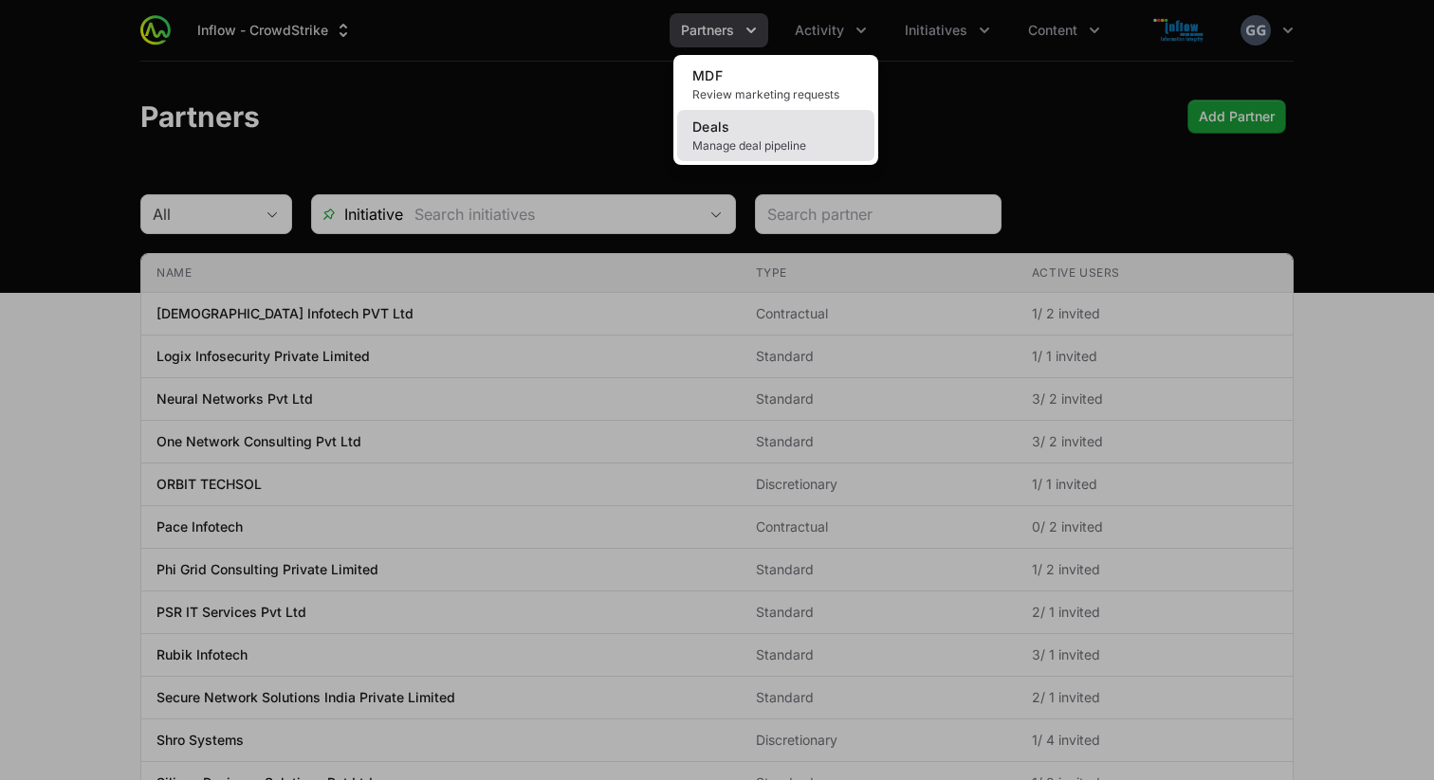
click at [777, 144] on span "Manage deal pipeline" at bounding box center [775, 145] width 167 height 15
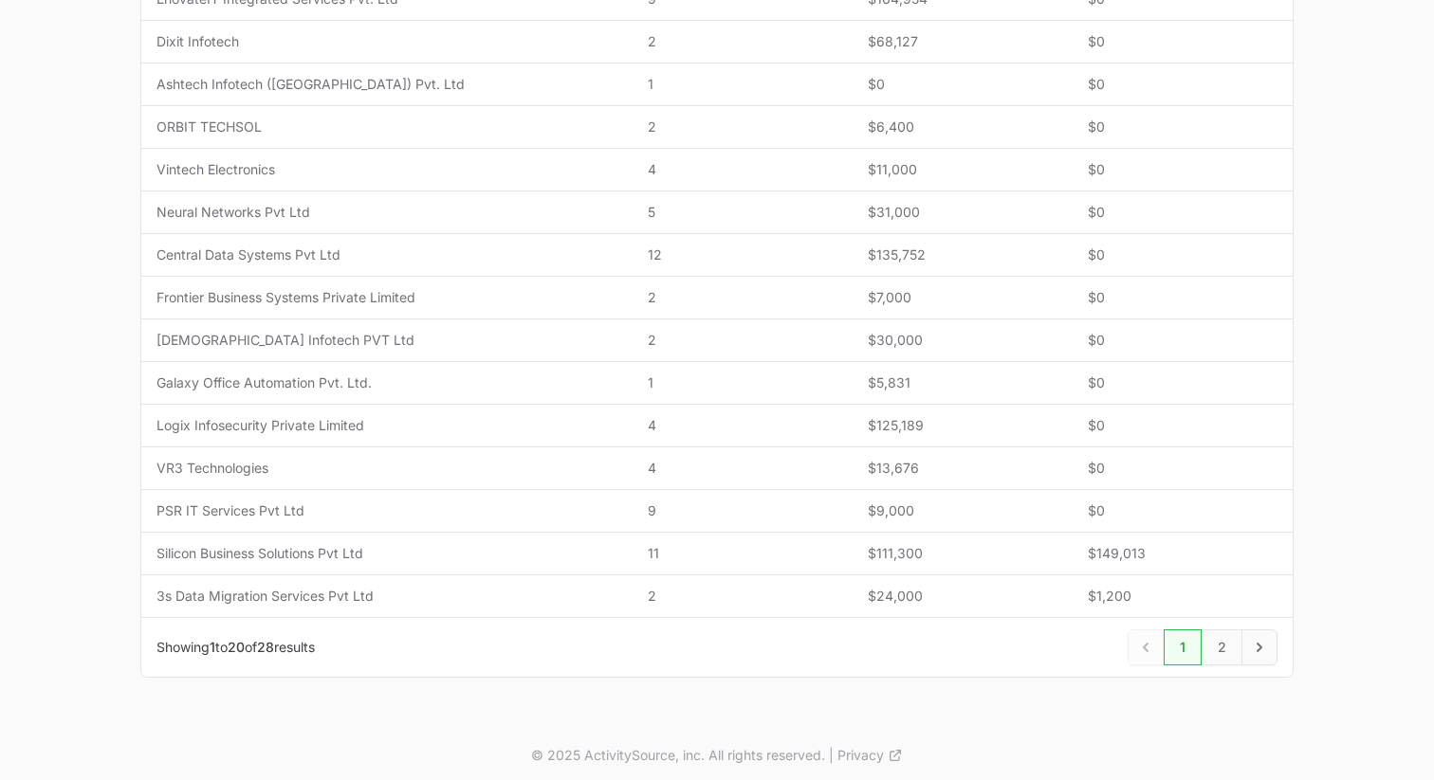
scroll to position [717, 0]
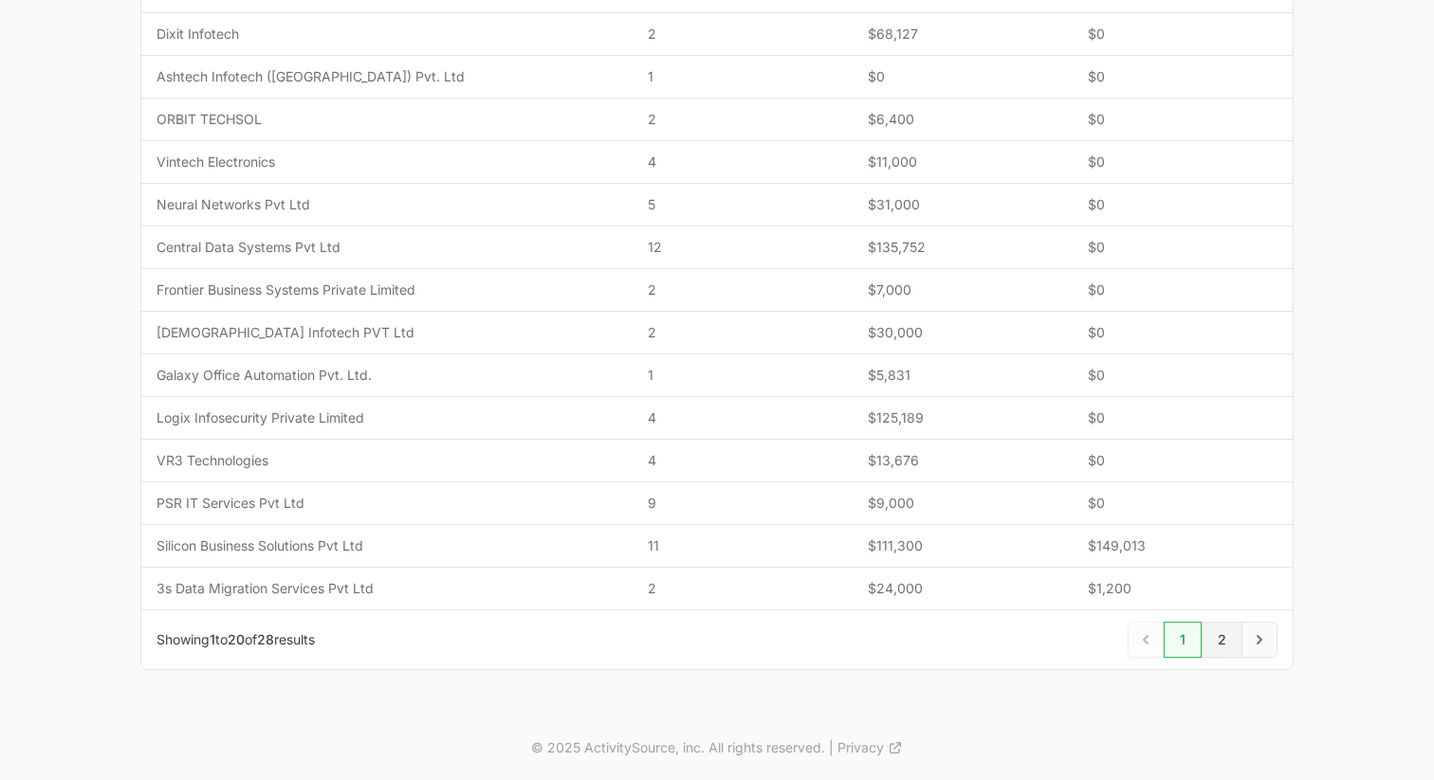
click at [1222, 647] on link "2" at bounding box center [1221, 640] width 41 height 36
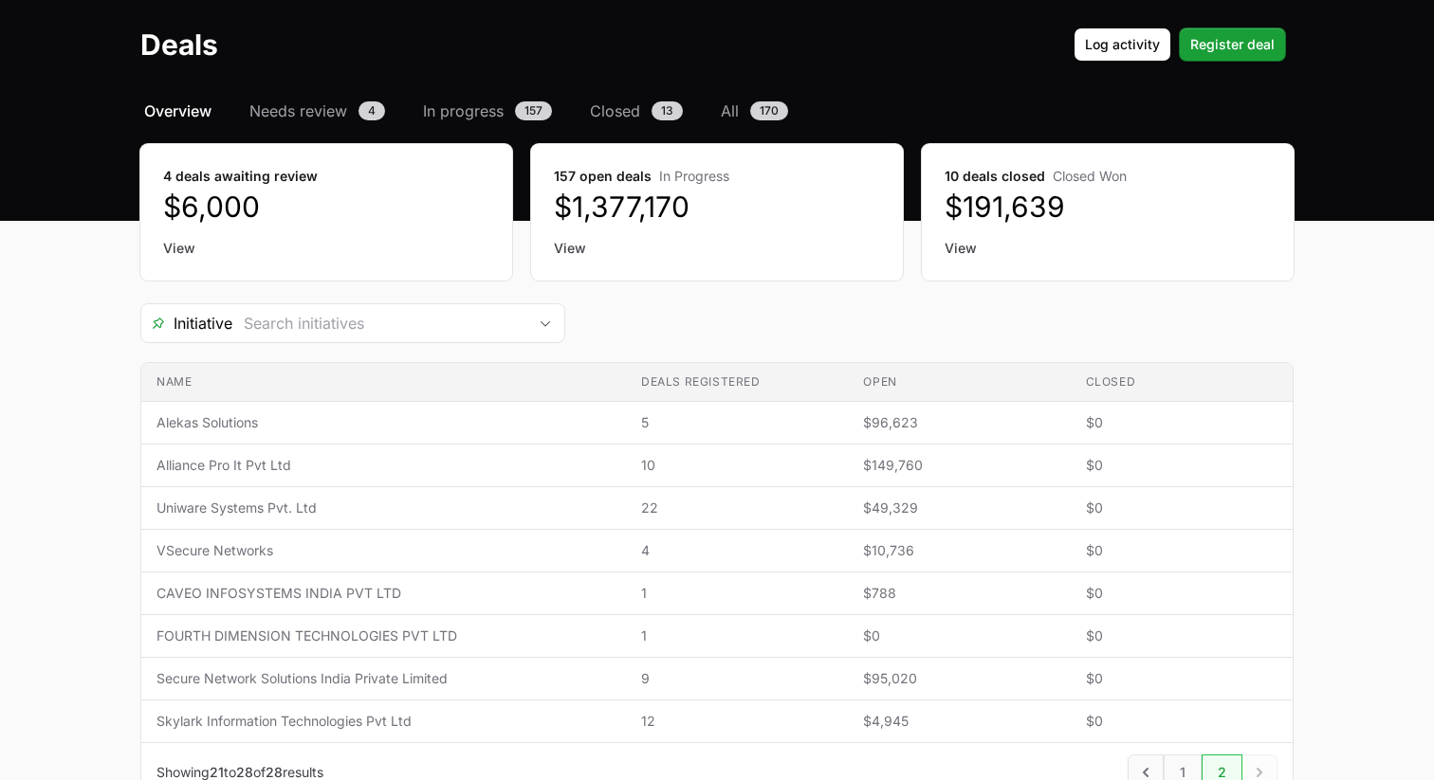
scroll to position [205, 0]
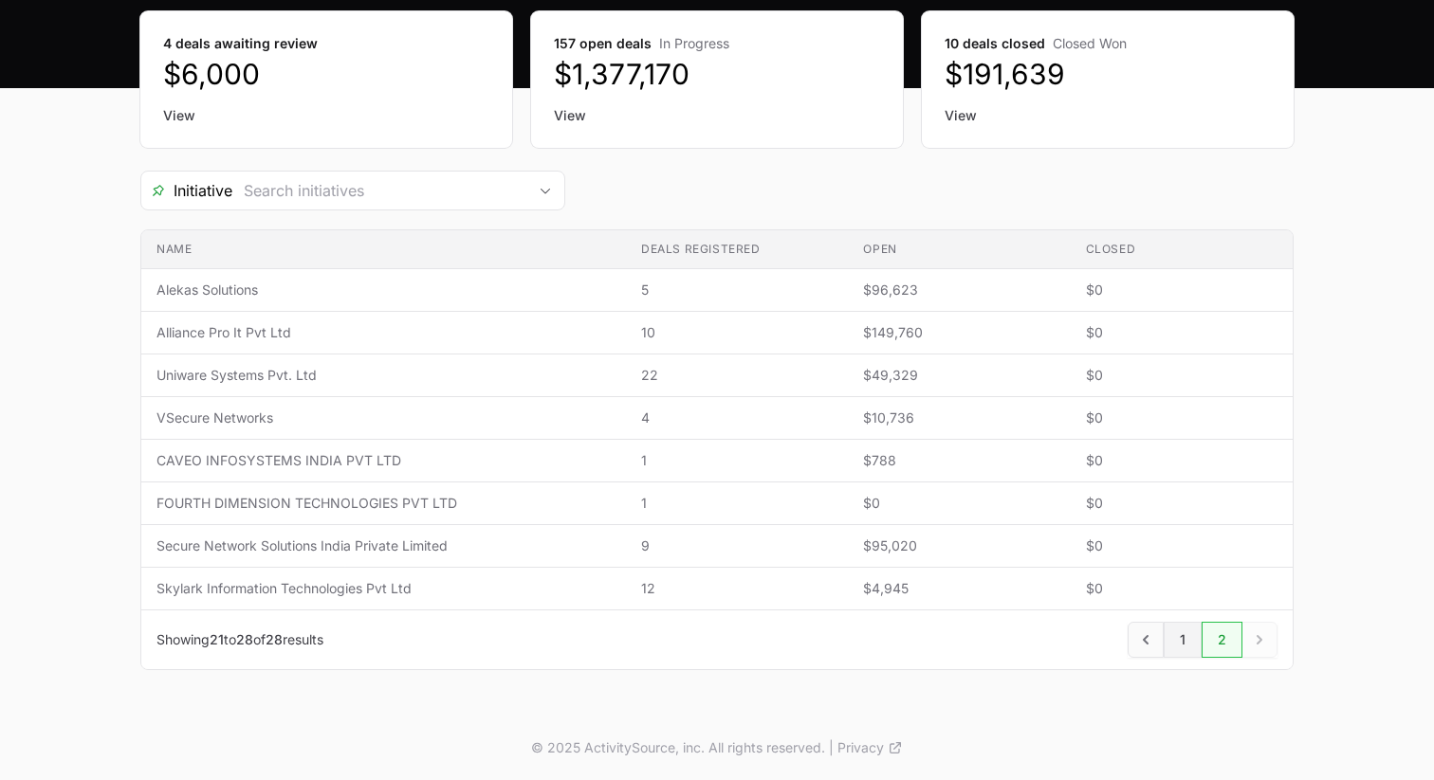
click at [1179, 643] on link "1" at bounding box center [1183, 640] width 38 height 36
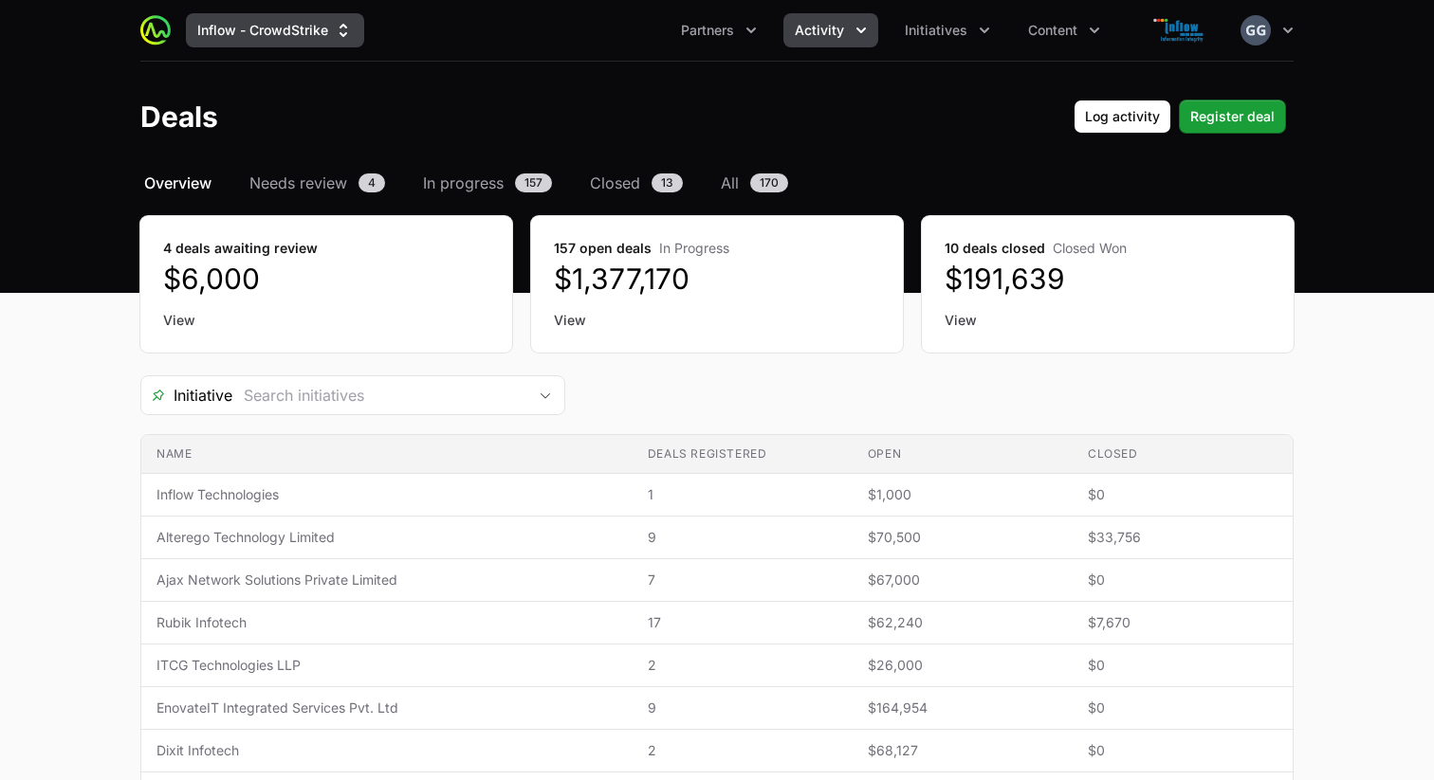
click at [296, 33] on button "Inflow - CrowdStrike" at bounding box center [275, 30] width 178 height 34
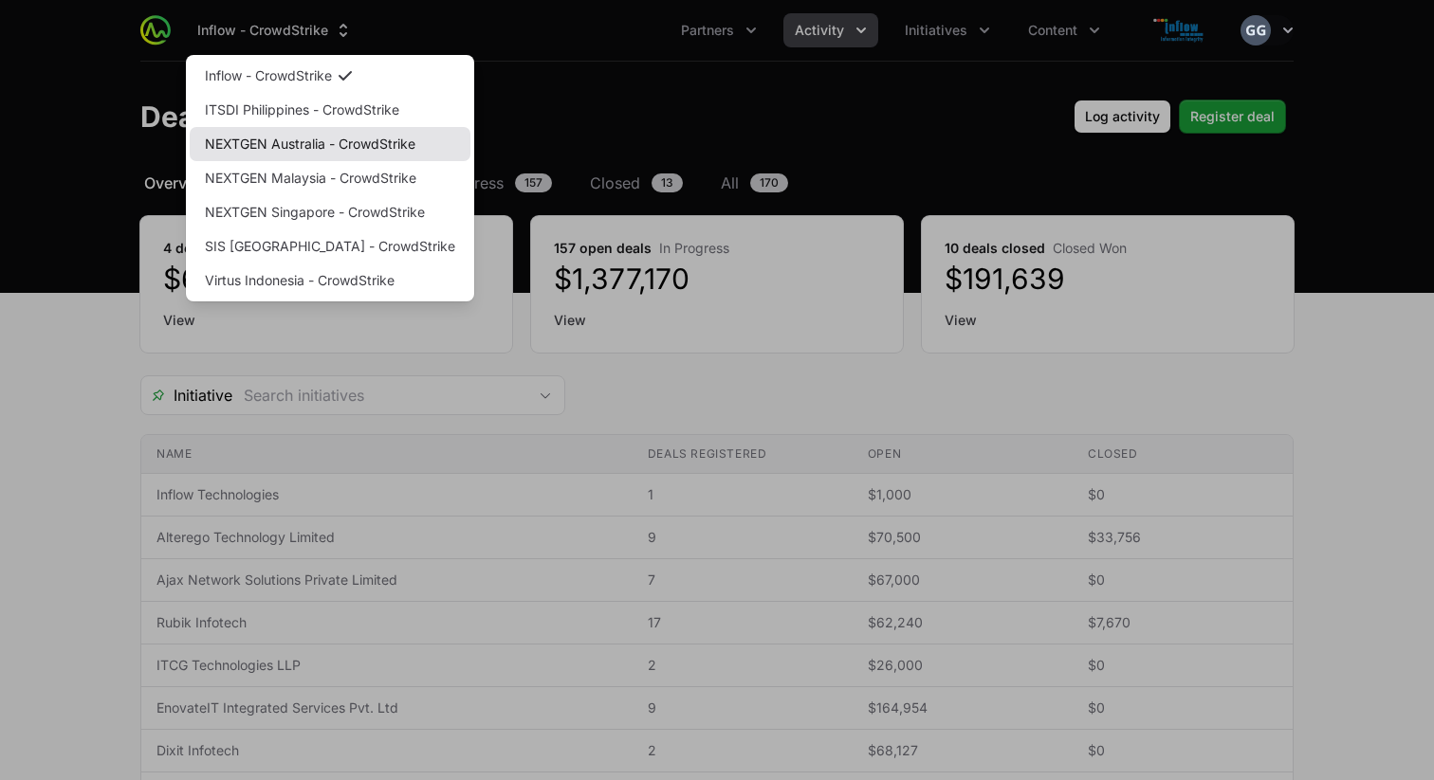
click at [302, 136] on link "NEXTGEN Australia - CrowdStrike" at bounding box center [330, 144] width 281 height 34
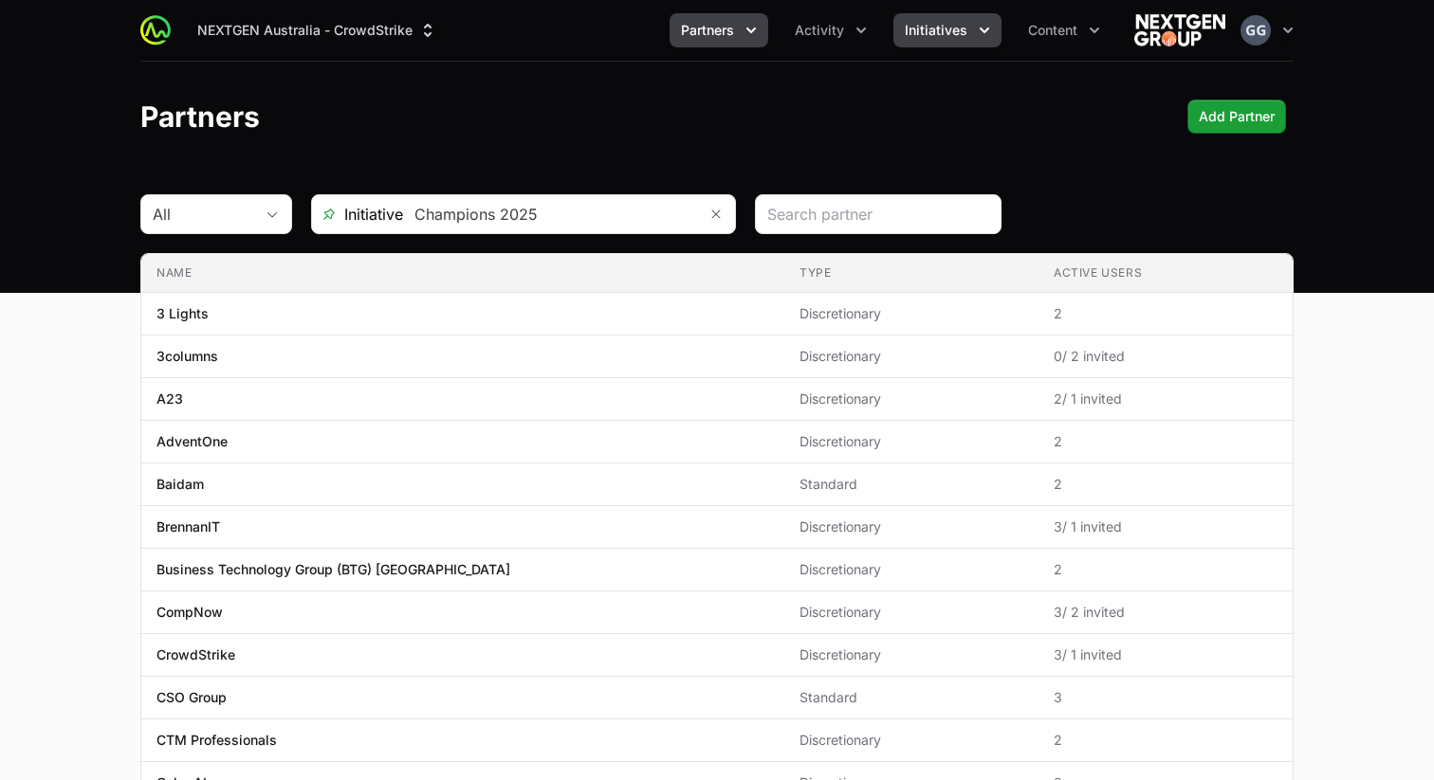
click at [927, 38] on span "Initiatives" at bounding box center [936, 30] width 63 height 19
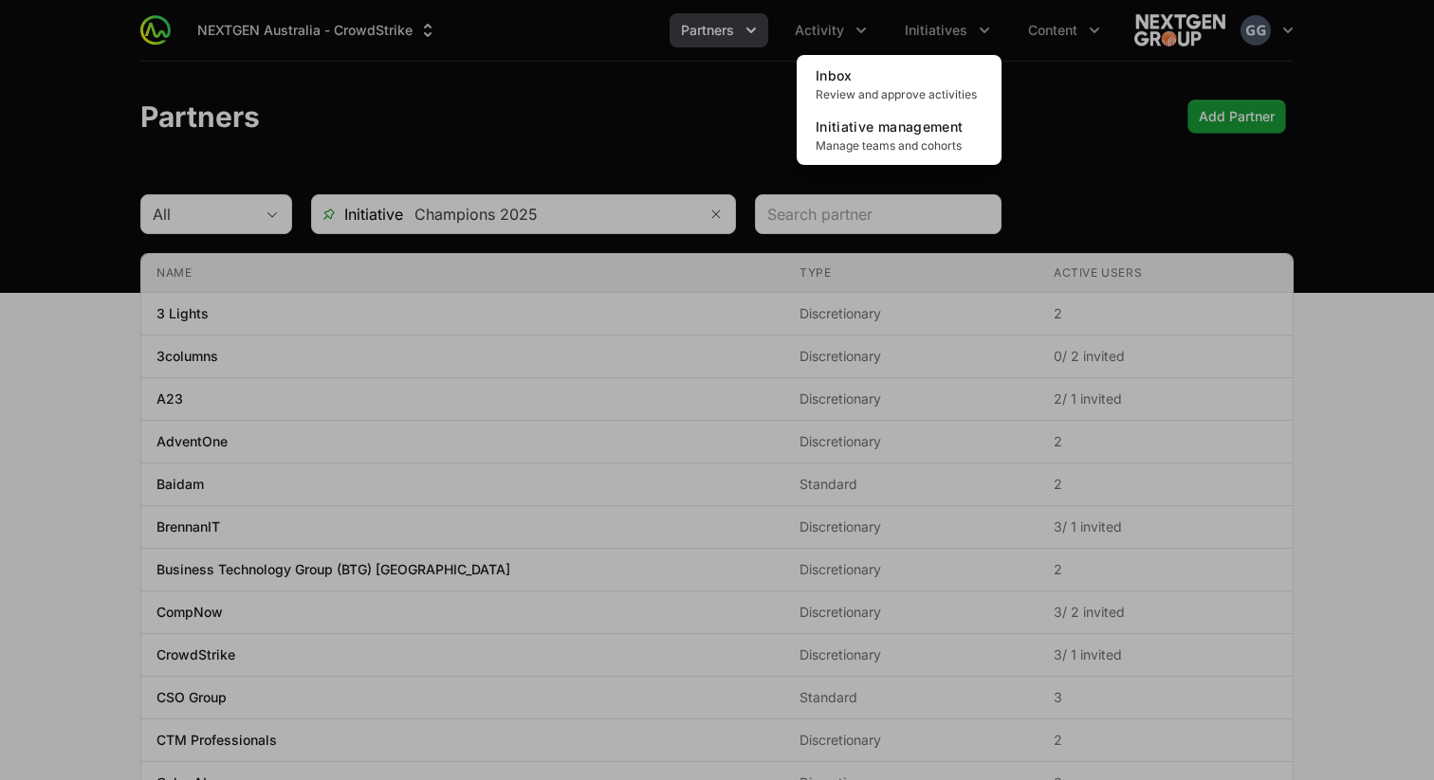
click at [832, 39] on div "Initiatives menu" at bounding box center [717, 390] width 1434 height 780
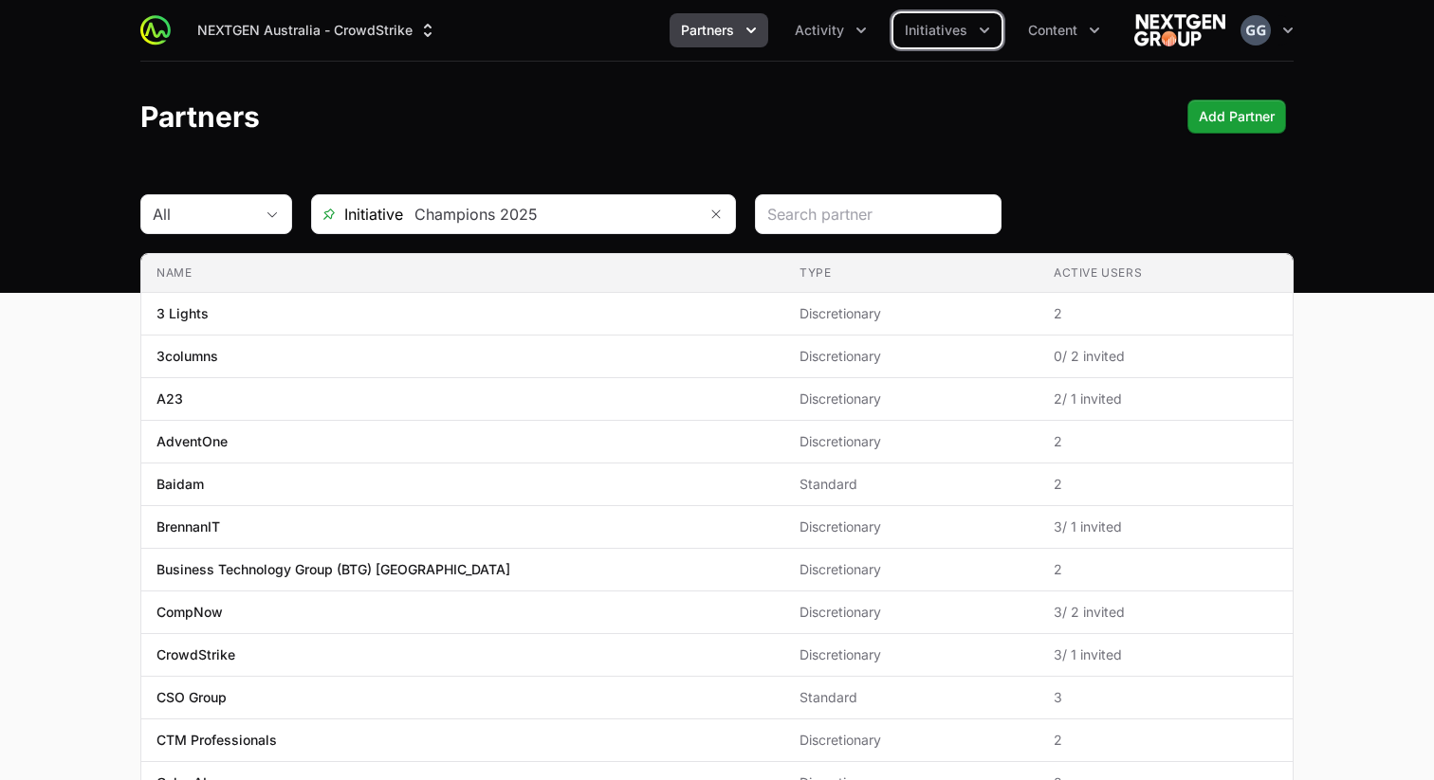
click at [832, 39] on span "Activity" at bounding box center [819, 30] width 49 height 19
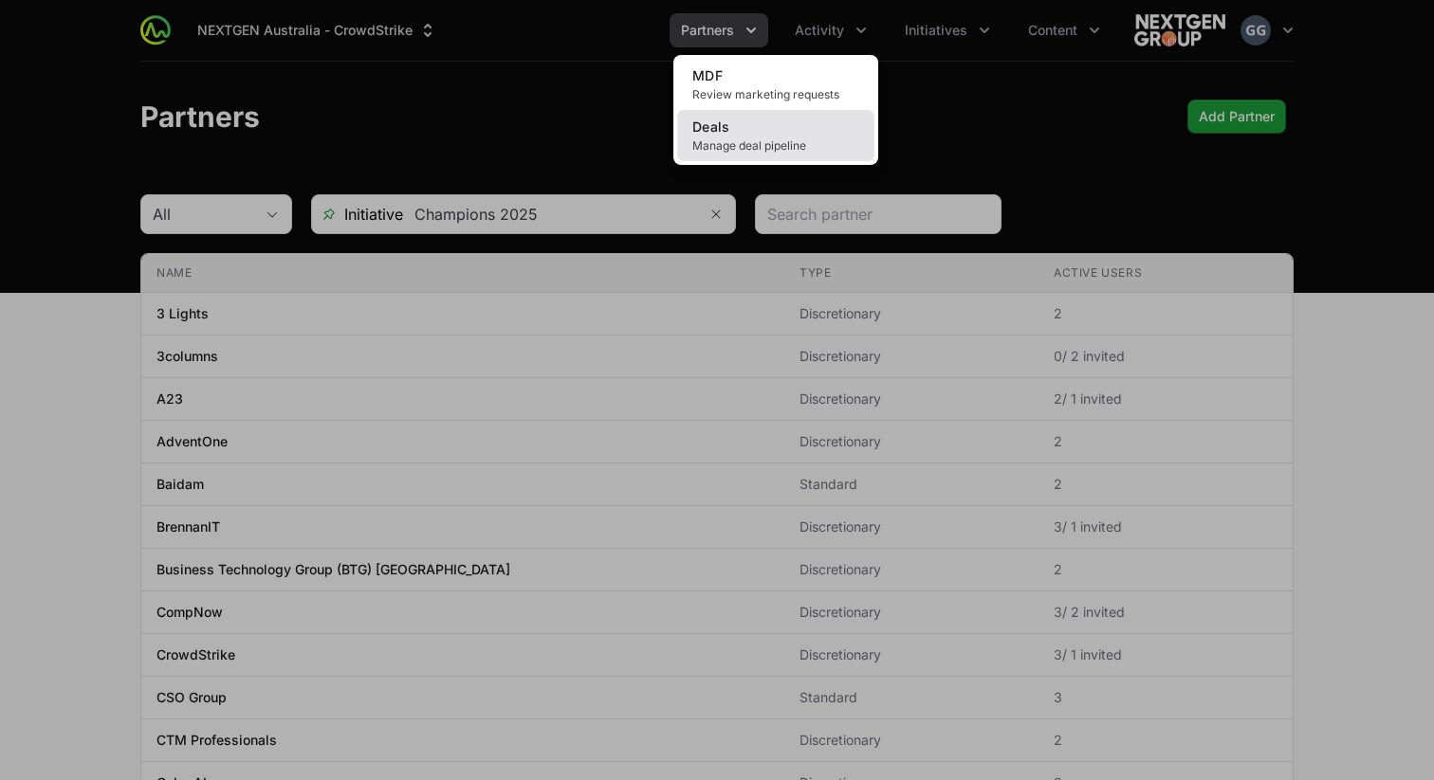
click at [798, 144] on span "Manage deal pipeline" at bounding box center [775, 145] width 167 height 15
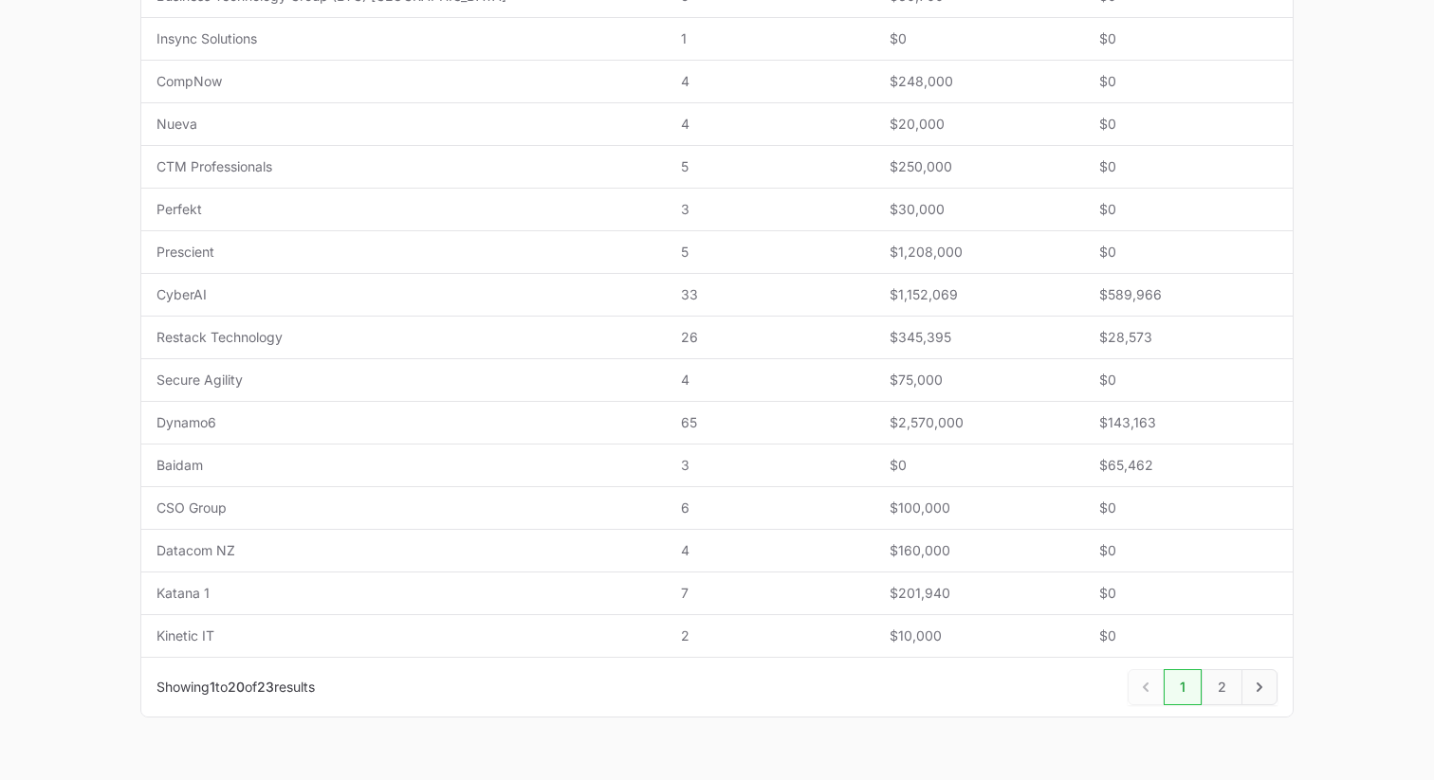
scroll to position [717, 0]
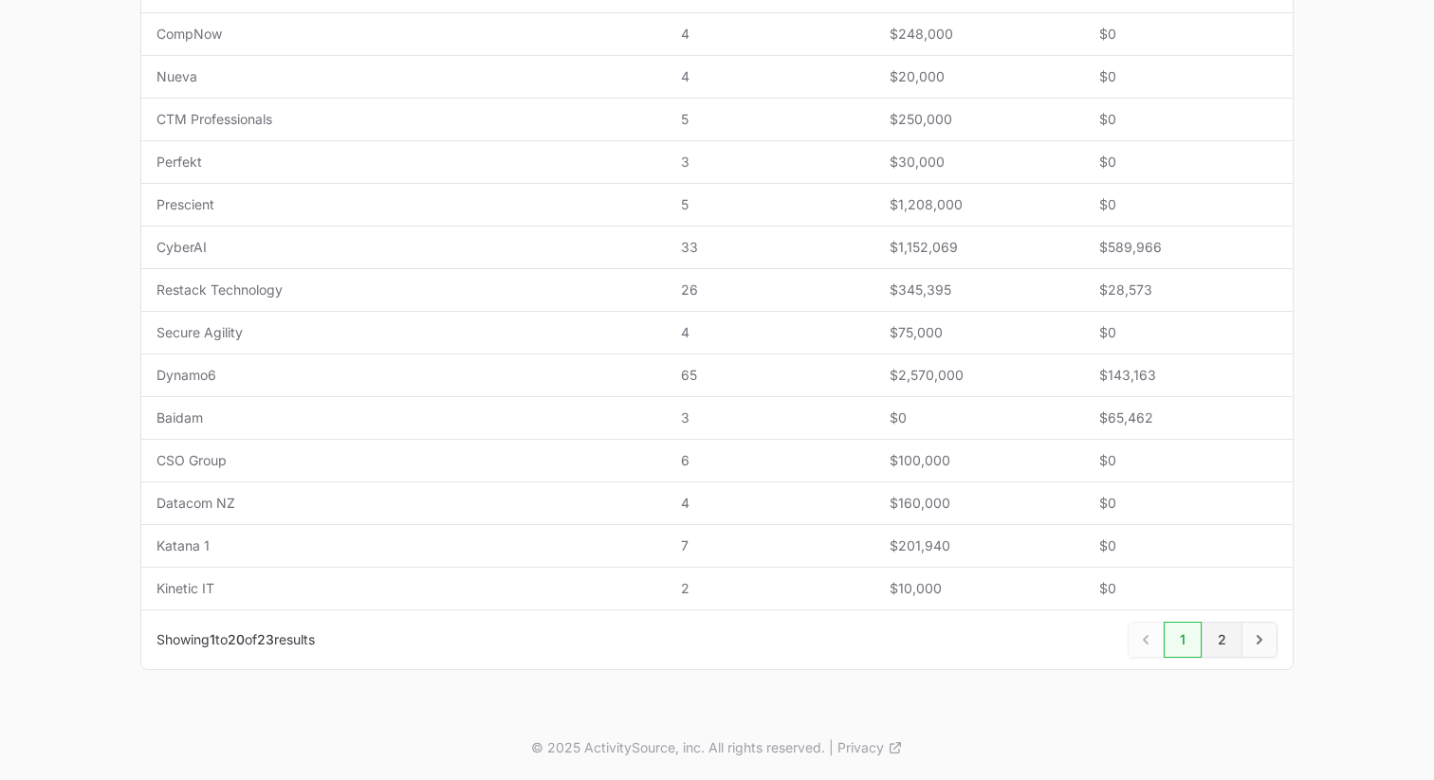
click at [1219, 635] on link "2" at bounding box center [1221, 640] width 41 height 36
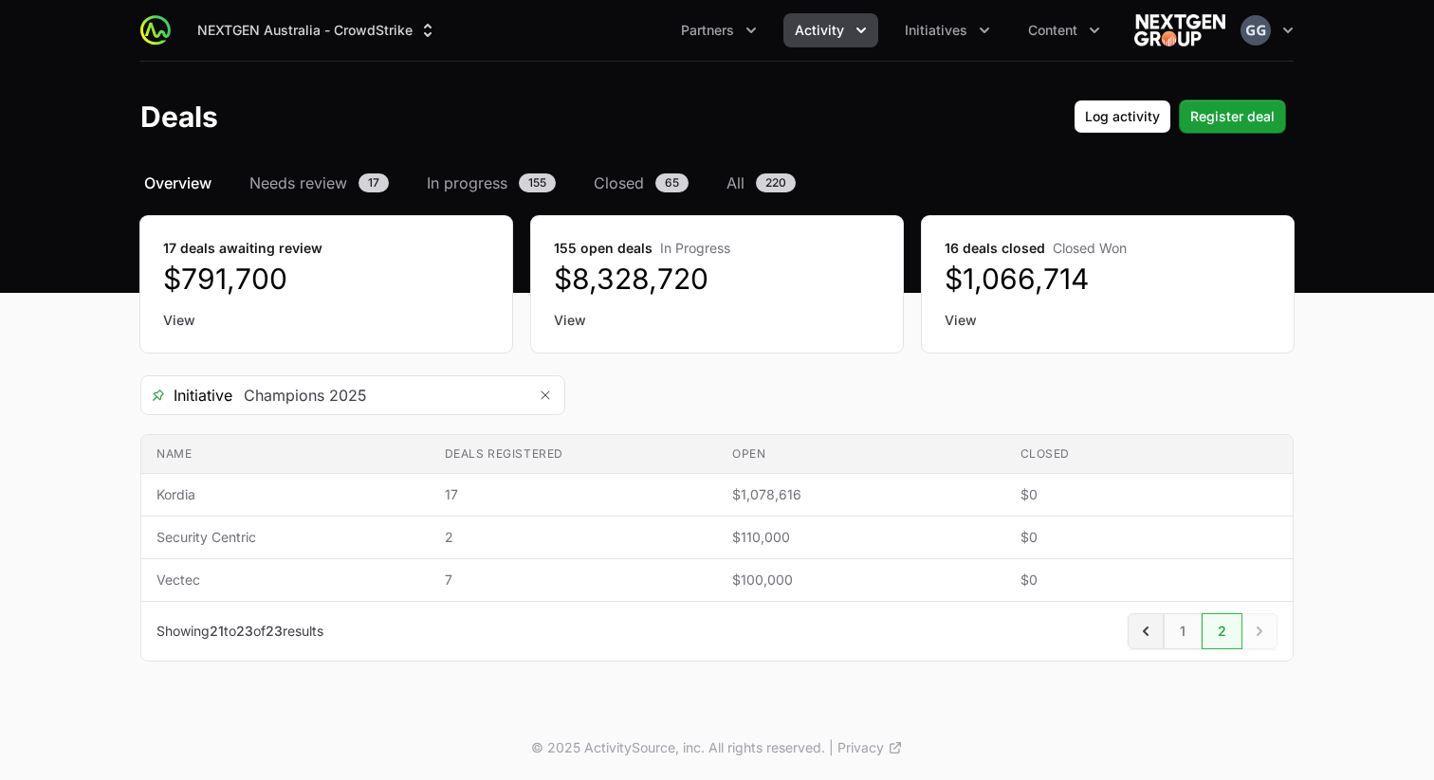
click at [1147, 632] on icon "Previous" at bounding box center [1145, 631] width 19 height 19
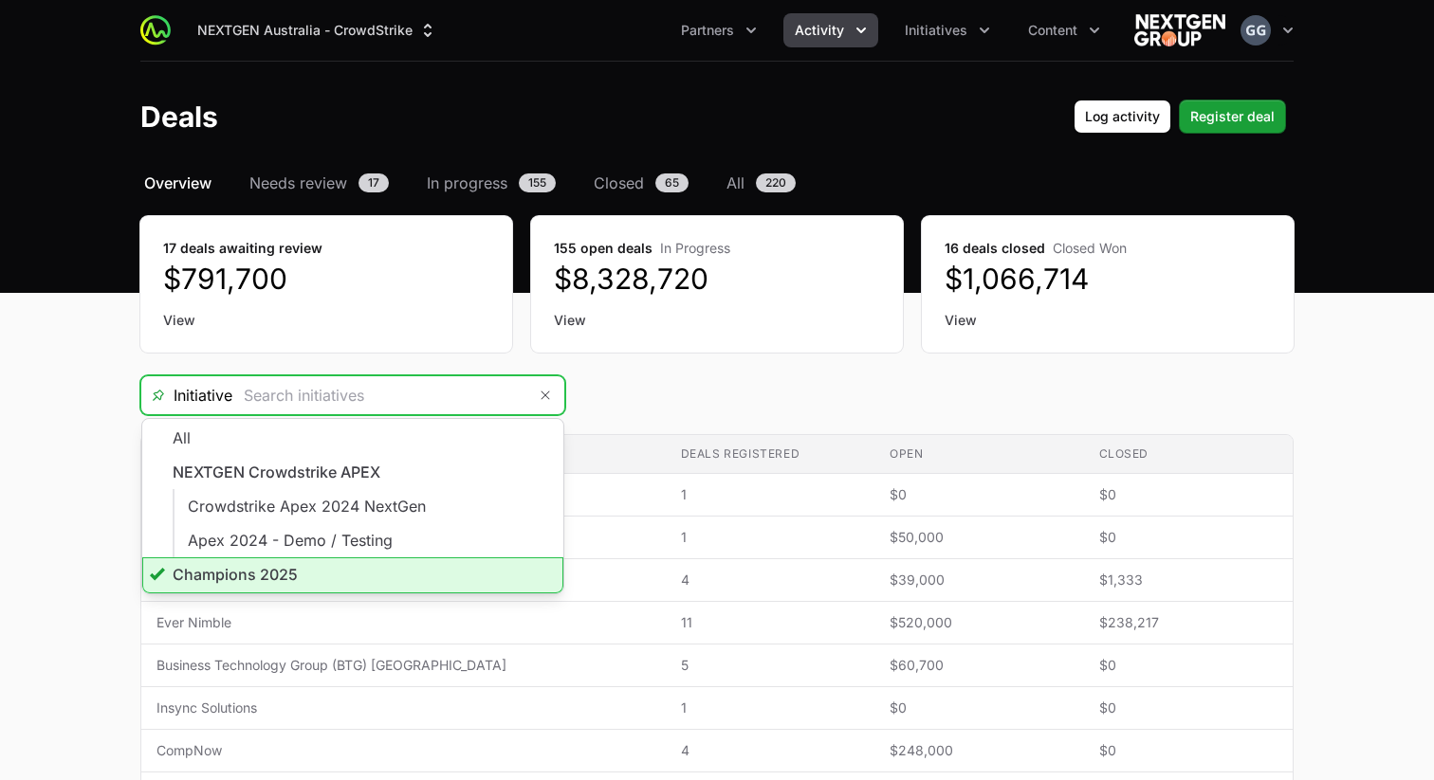
click at [497, 397] on input "Deals Filters" at bounding box center [379, 395] width 294 height 38
click at [308, 571] on li "Champions 2025" at bounding box center [352, 576] width 421 height 36
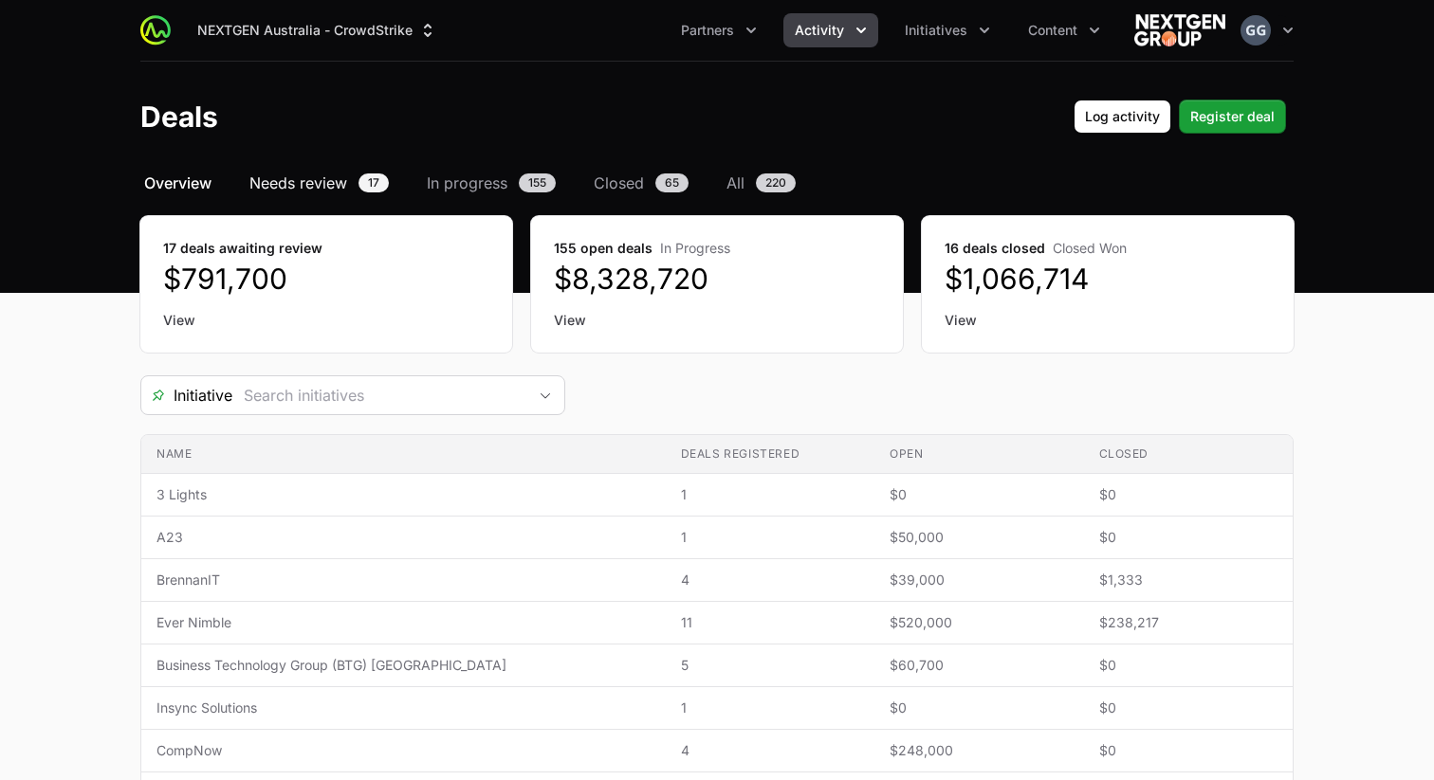
click at [333, 192] on span "Needs review" at bounding box center [298, 183] width 98 height 23
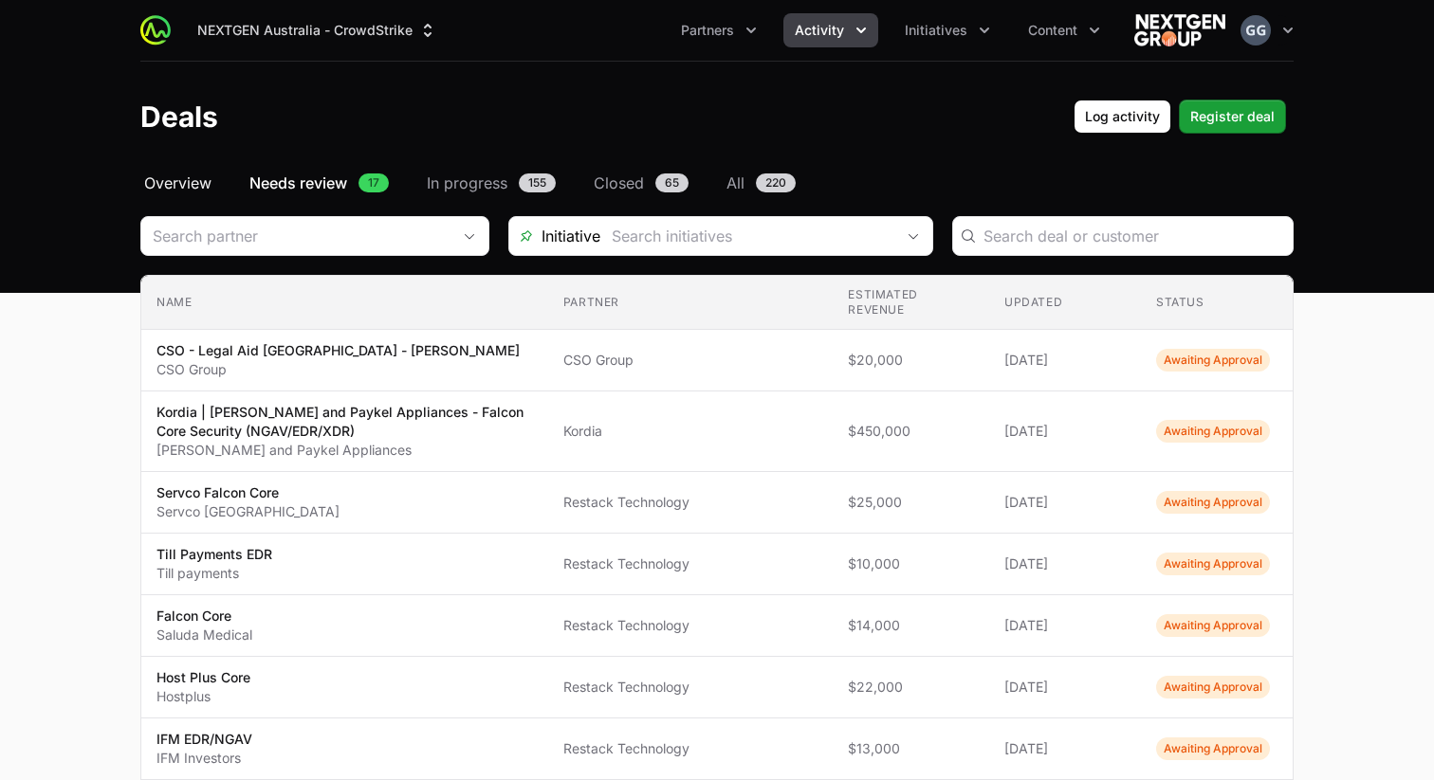
click at [201, 190] on span "Overview" at bounding box center [177, 183] width 67 height 23
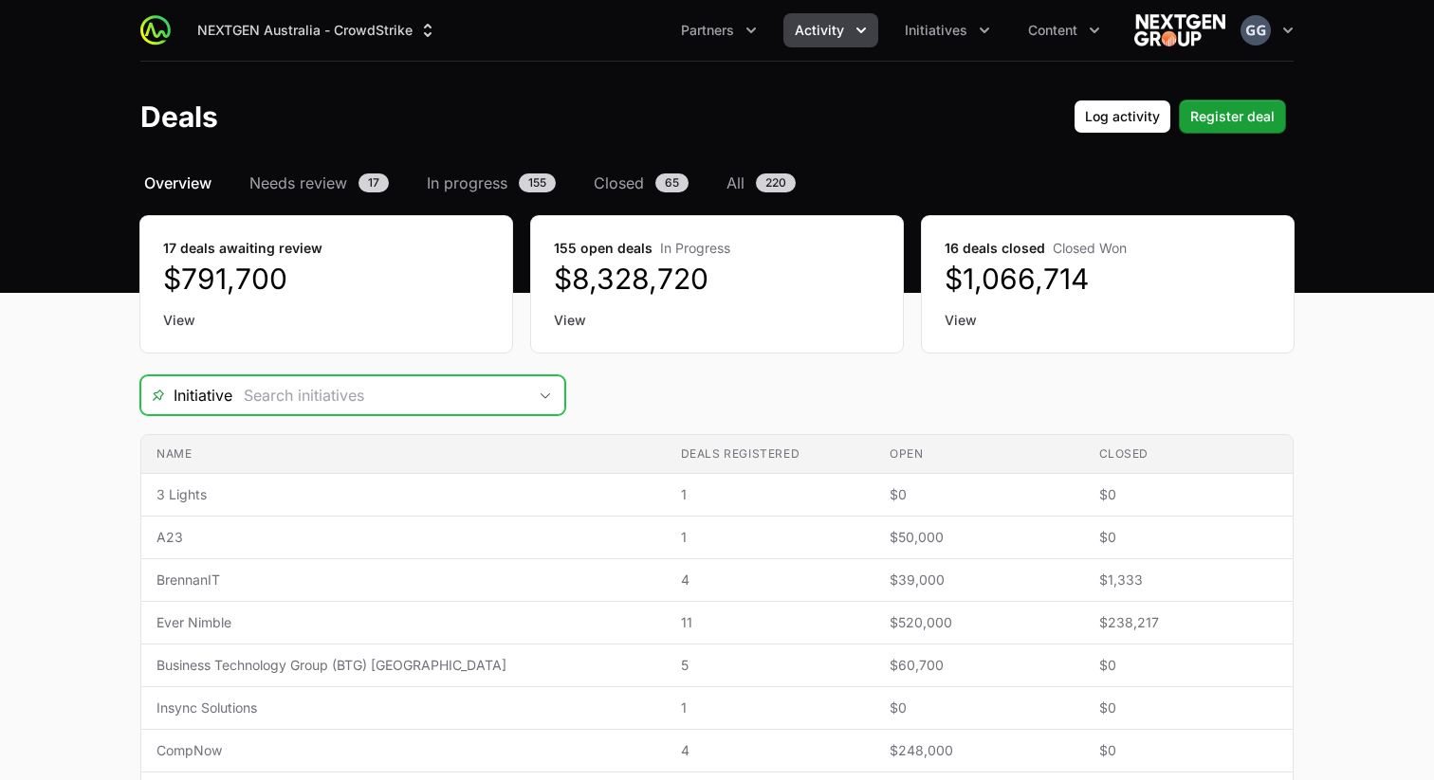
click at [332, 397] on input "Deals Filters" at bounding box center [379, 395] width 294 height 38
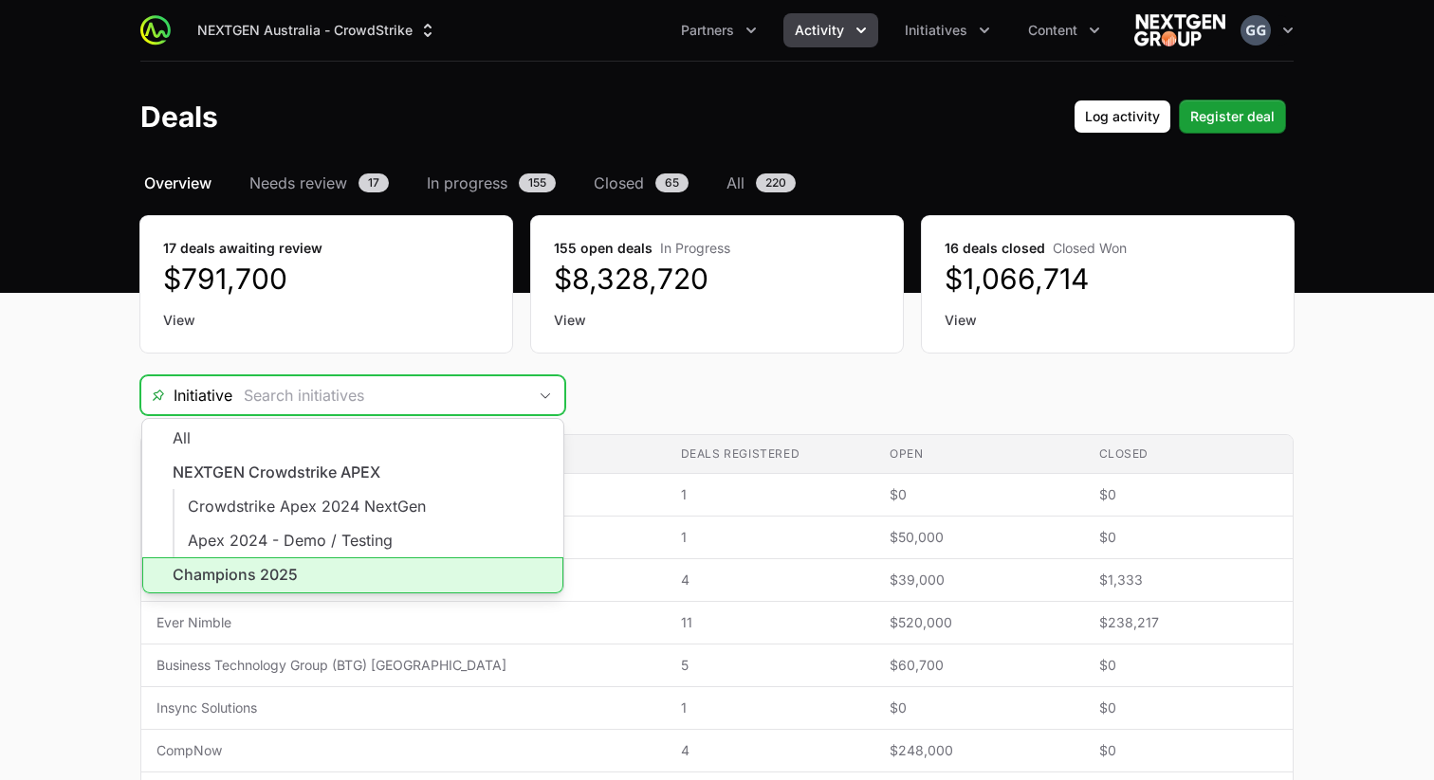
click at [263, 576] on li "Champions 2025" at bounding box center [352, 576] width 421 height 36
type input "Champions 2025"
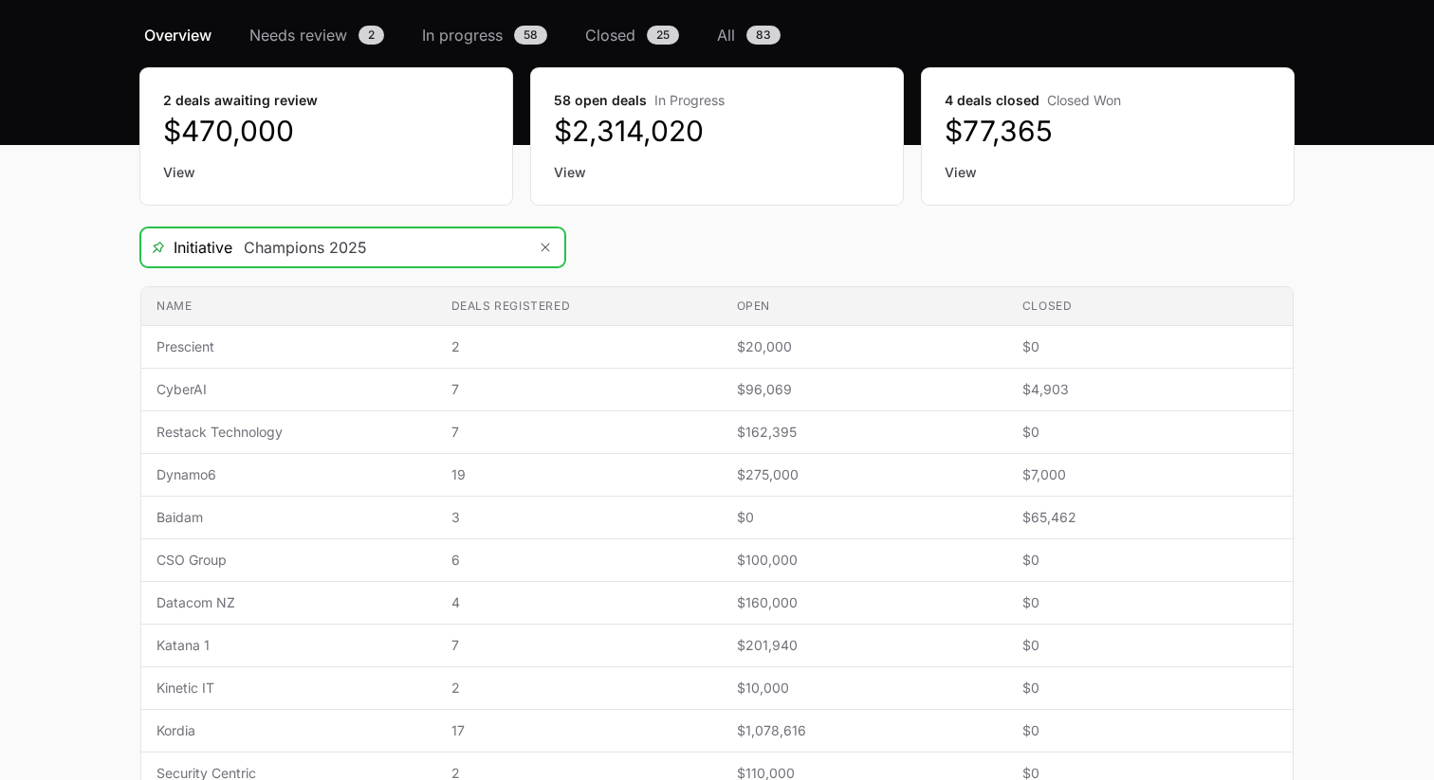
scroll to position [376, 0]
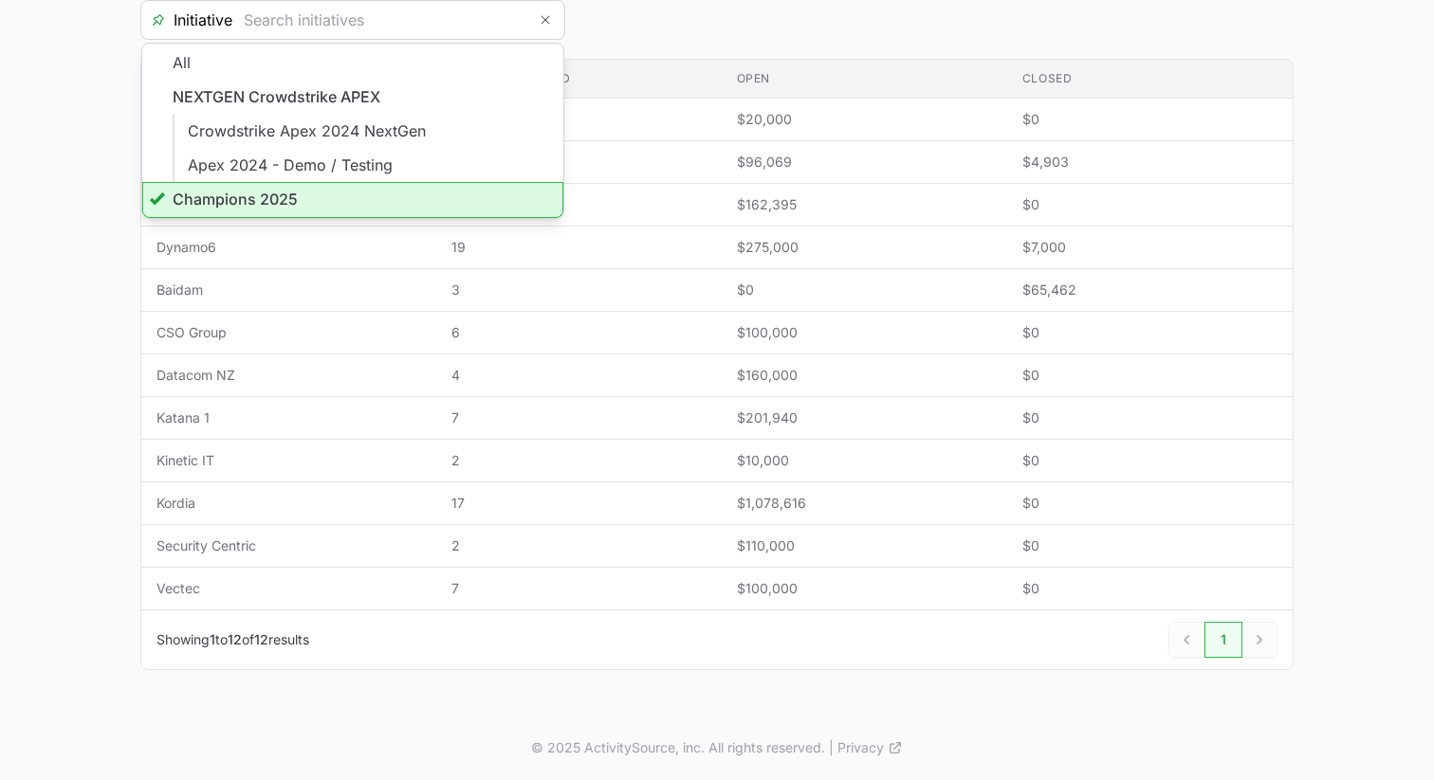
type input "Champions 2025"
click at [79, 327] on main "Select a tab Overview Needs review In progress Closed All Overview Needs review…" at bounding box center [717, 256] width 1434 height 920
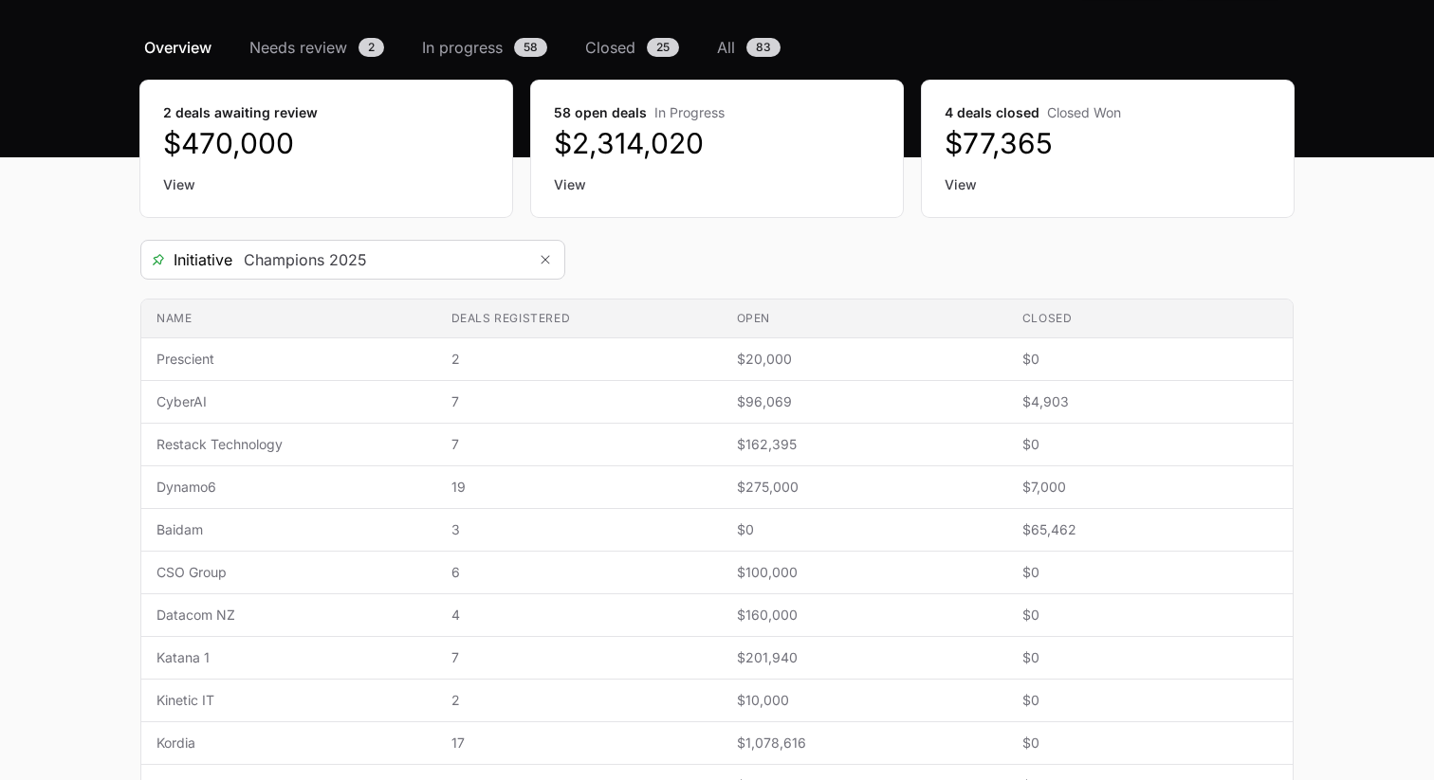
scroll to position [0, 0]
